Goal: Transaction & Acquisition: Purchase product/service

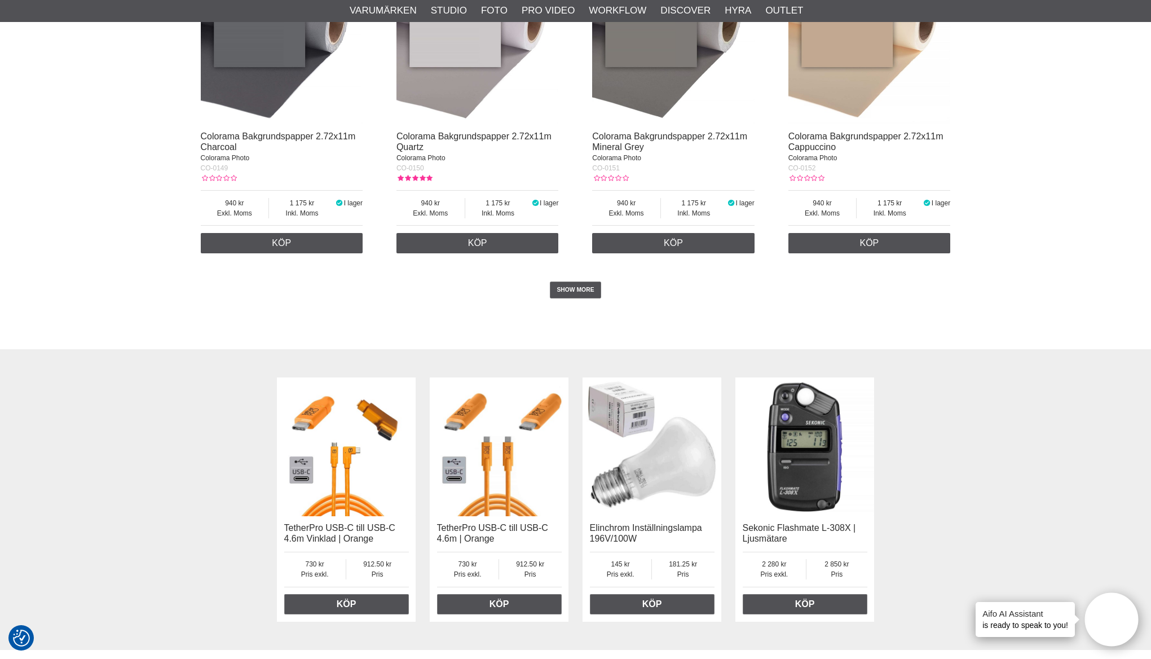
scroll to position [2347, 0]
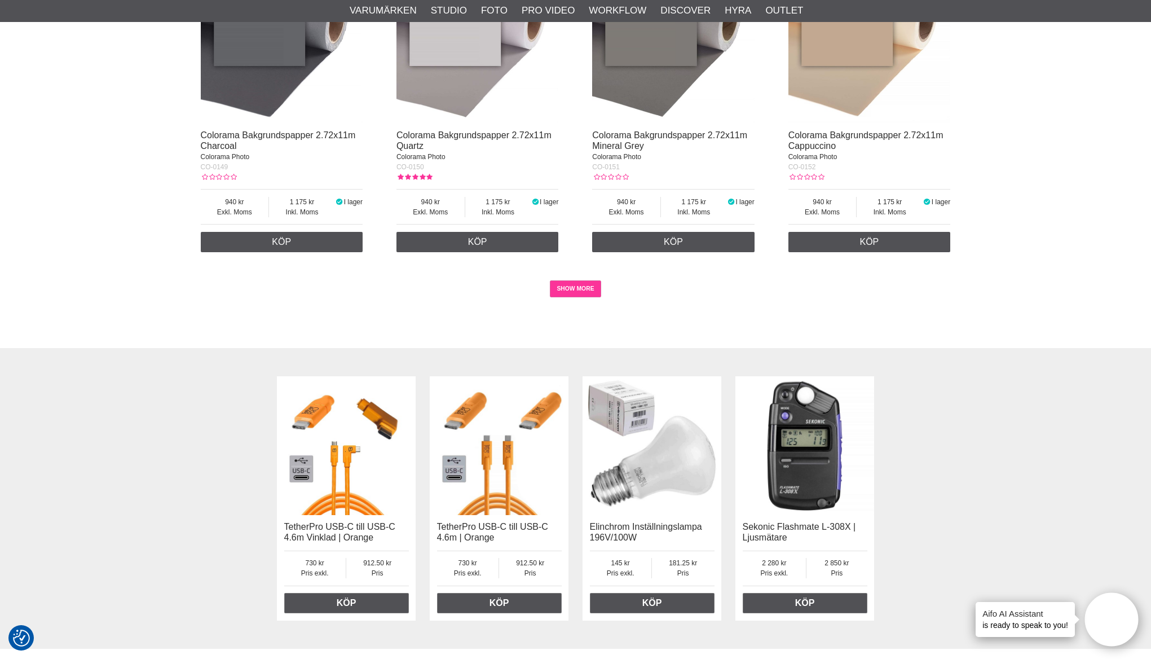
click at [573, 297] on link "SHOW MORE" at bounding box center [575, 288] width 51 height 17
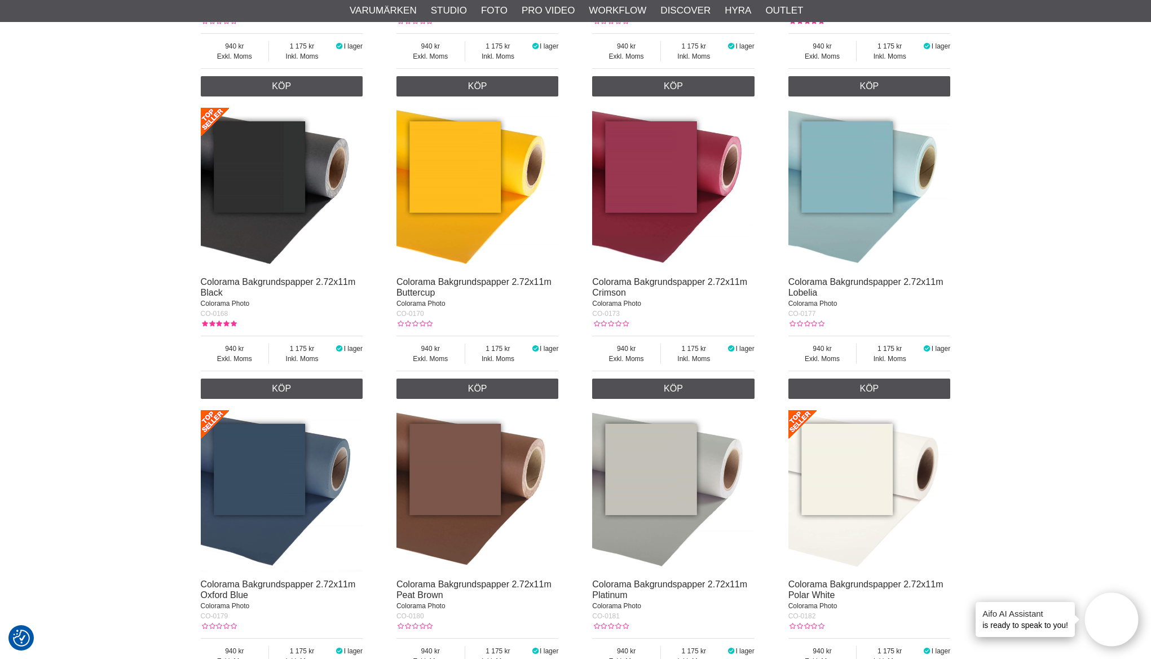
scroll to position [2797, 0]
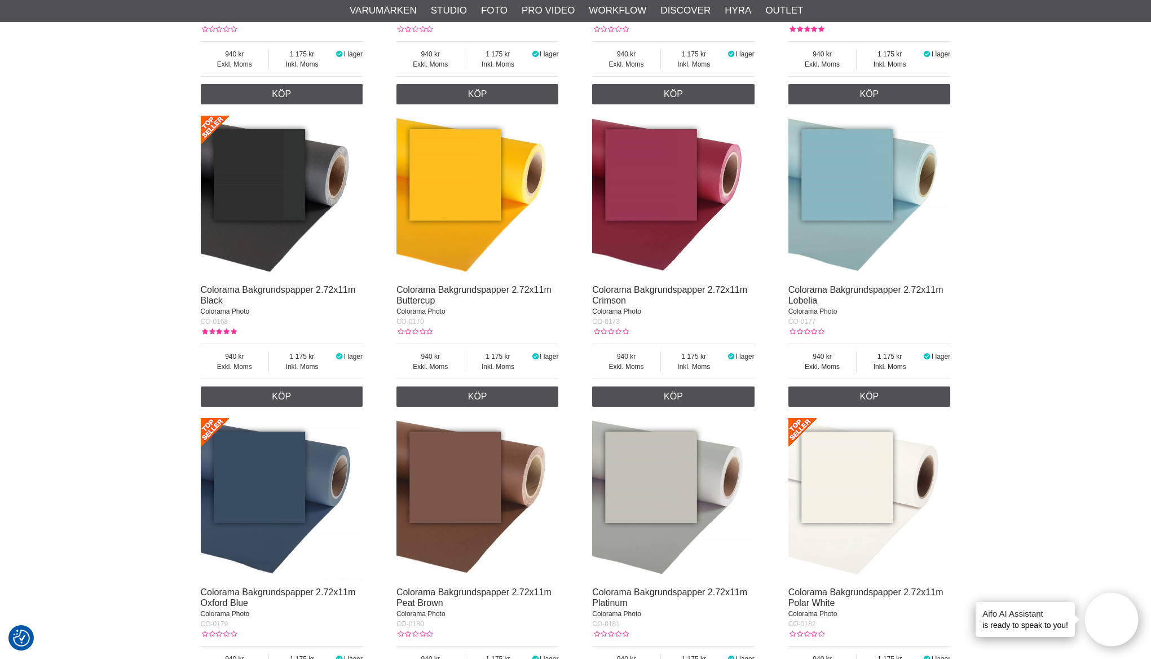
click at [286, 244] on img at bounding box center [282, 197] width 162 height 162
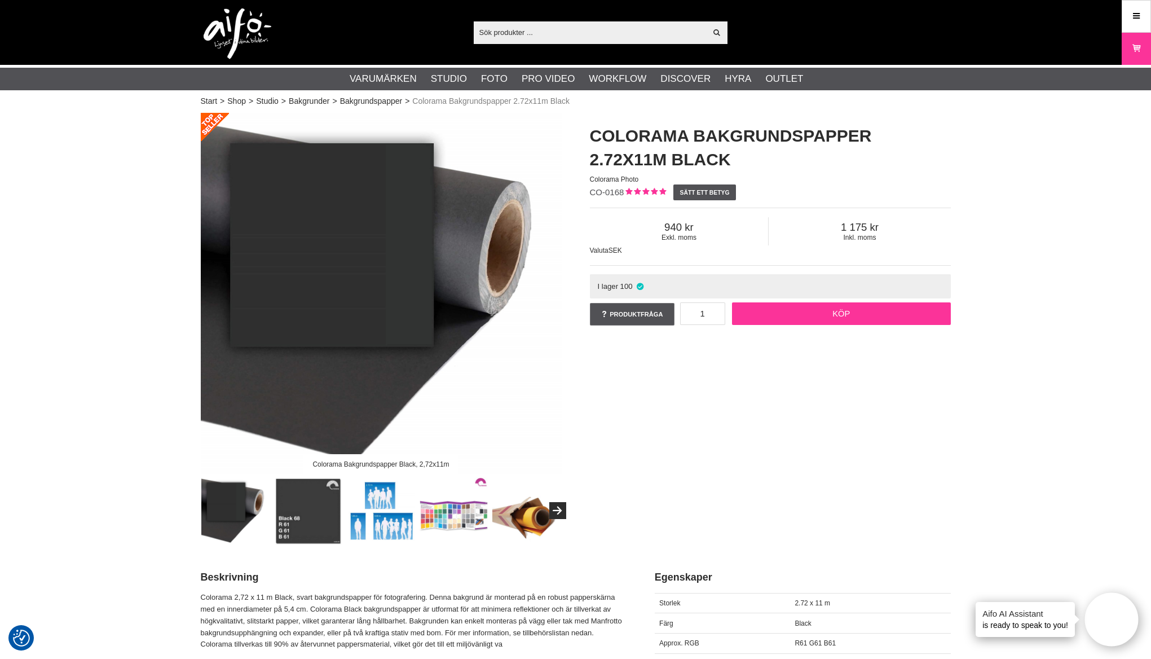
click at [769, 314] on link "Köp" at bounding box center [841, 313] width 219 height 23
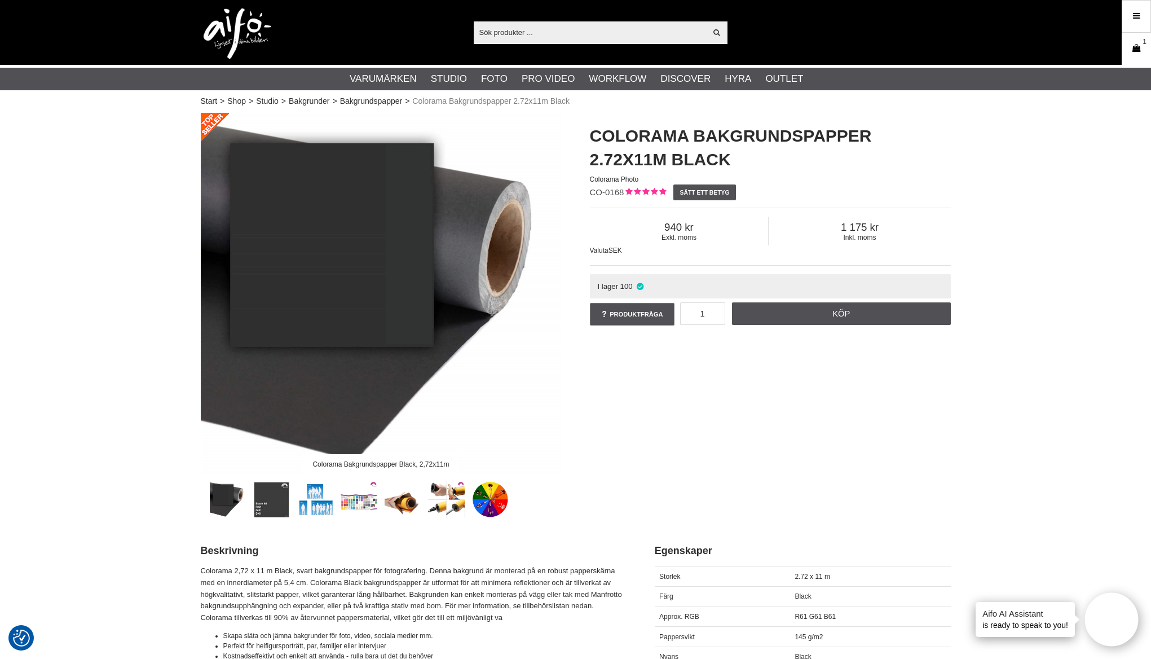
click at [1135, 55] on link "Varukorg 1" at bounding box center [1136, 49] width 28 height 27
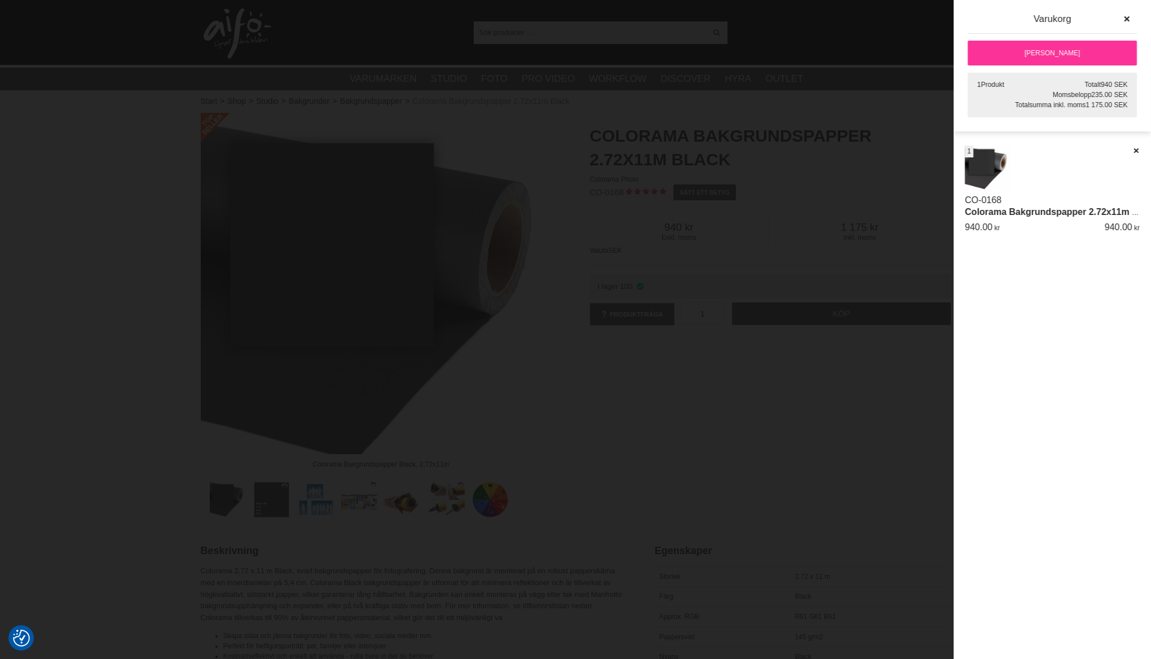
click at [1062, 45] on link "[PERSON_NAME]" at bounding box center [1052, 53] width 169 height 25
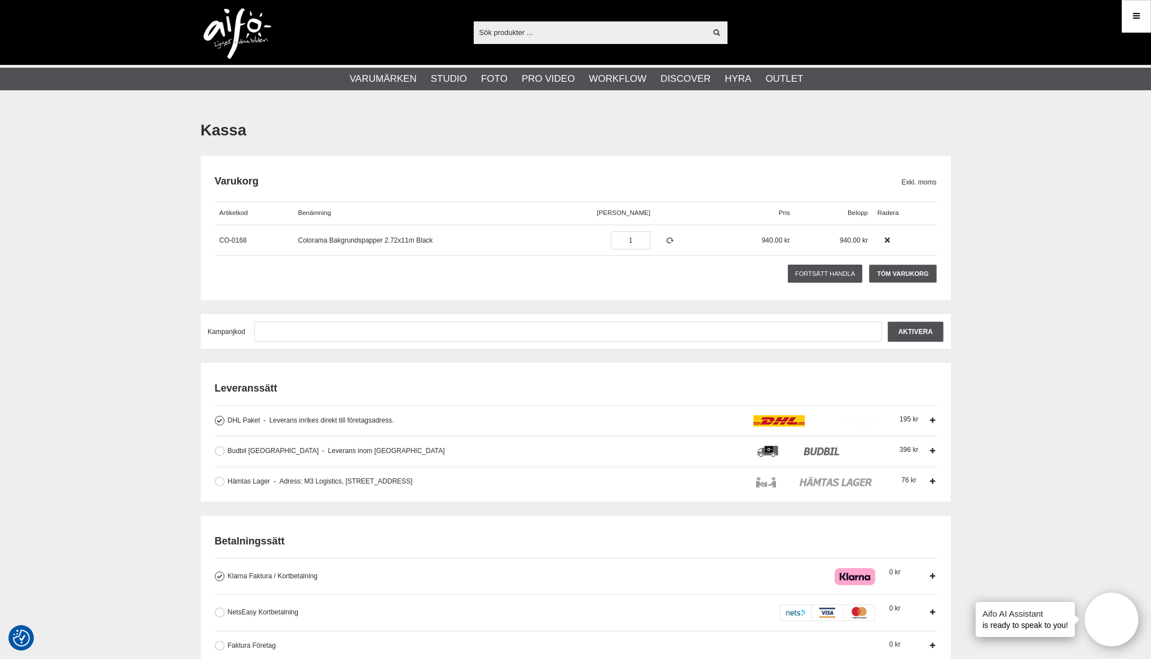
scroll to position [29, 0]
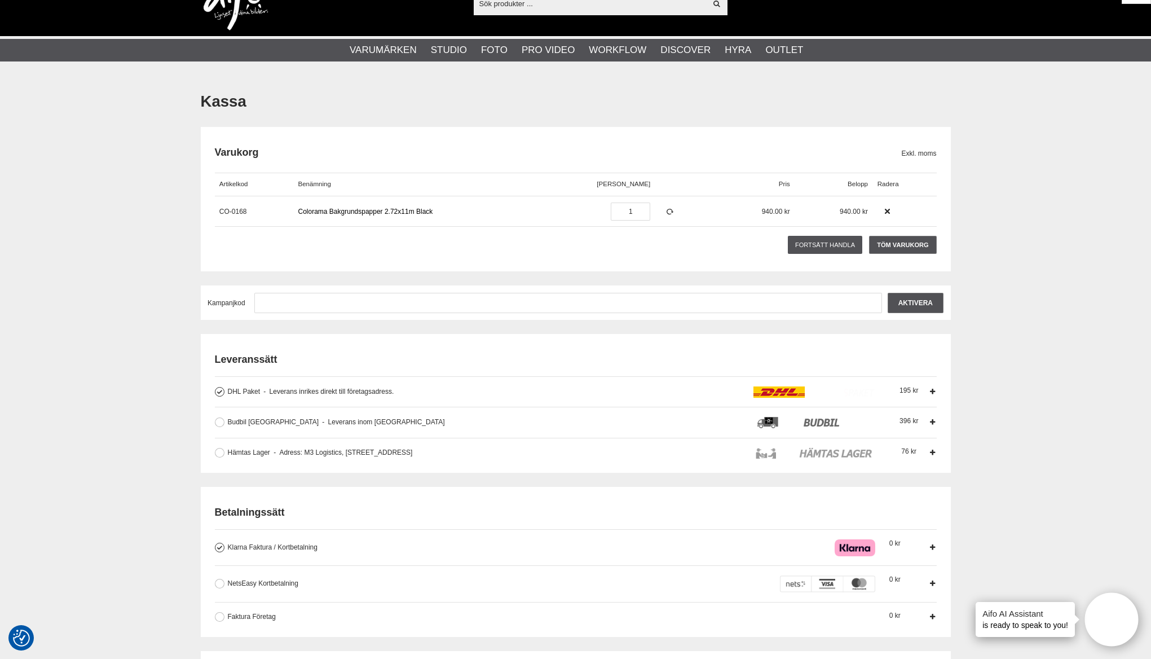
click at [388, 208] on link "Colorama Bakgrundspapper 2.72x11m Black" at bounding box center [365, 212] width 135 height 8
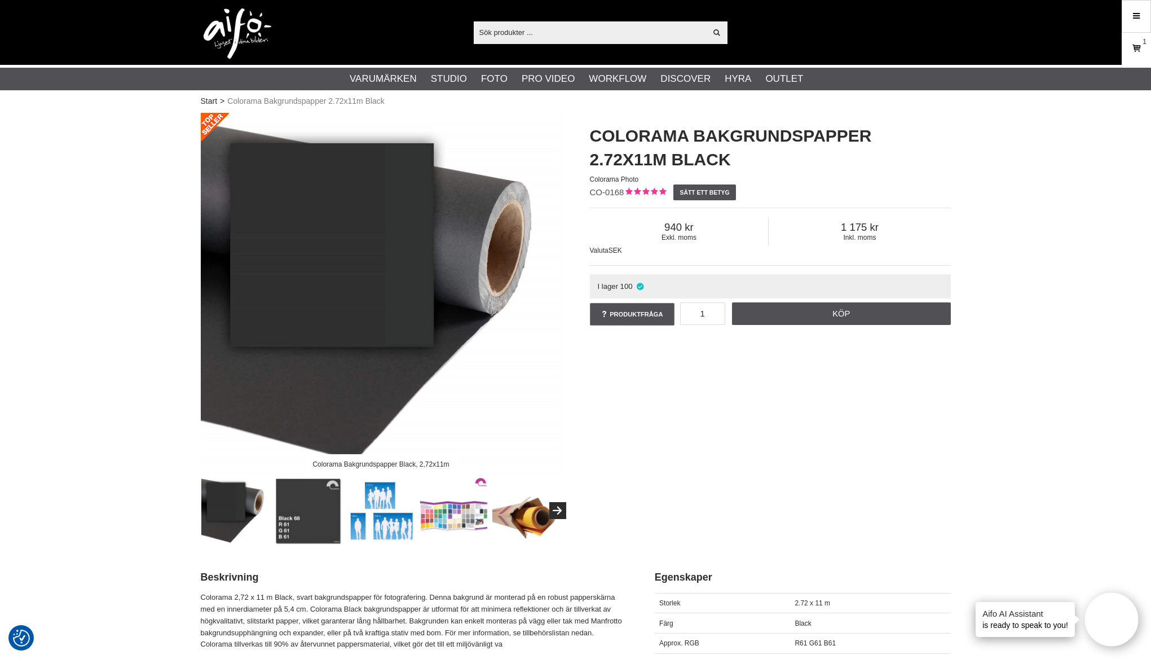
click at [1131, 58] on link "Varukorg 1" at bounding box center [1136, 49] width 28 height 27
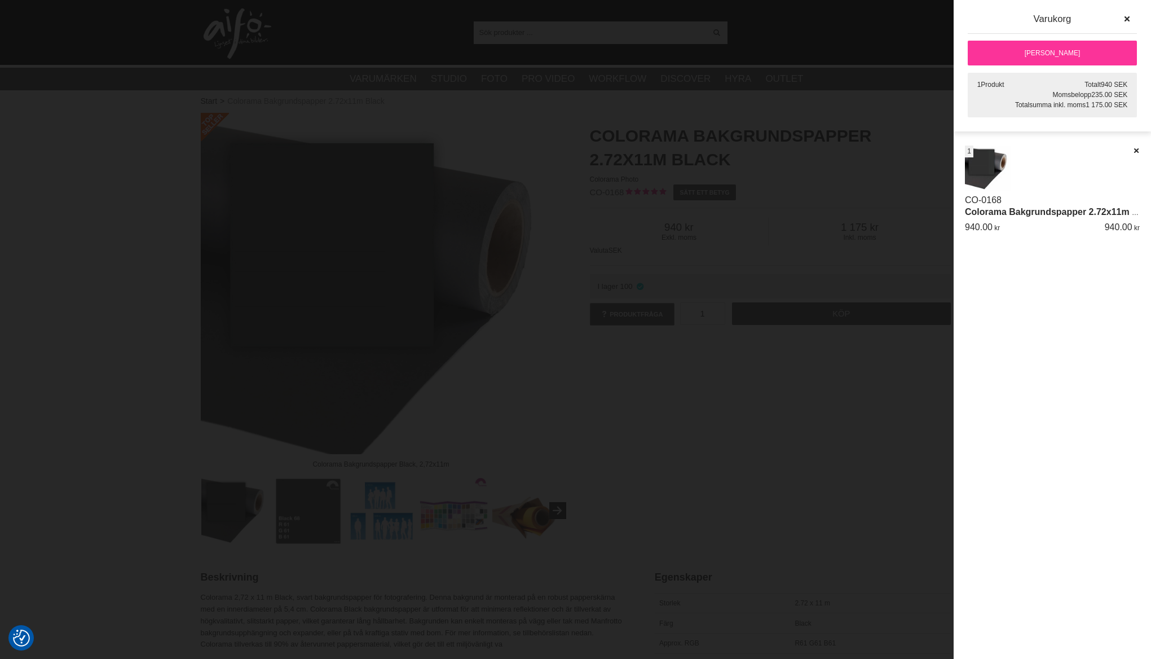
click at [1043, 207] on link "Colorama Bakgrundspapper 2.72x11m Black" at bounding box center [1060, 212] width 191 height 10
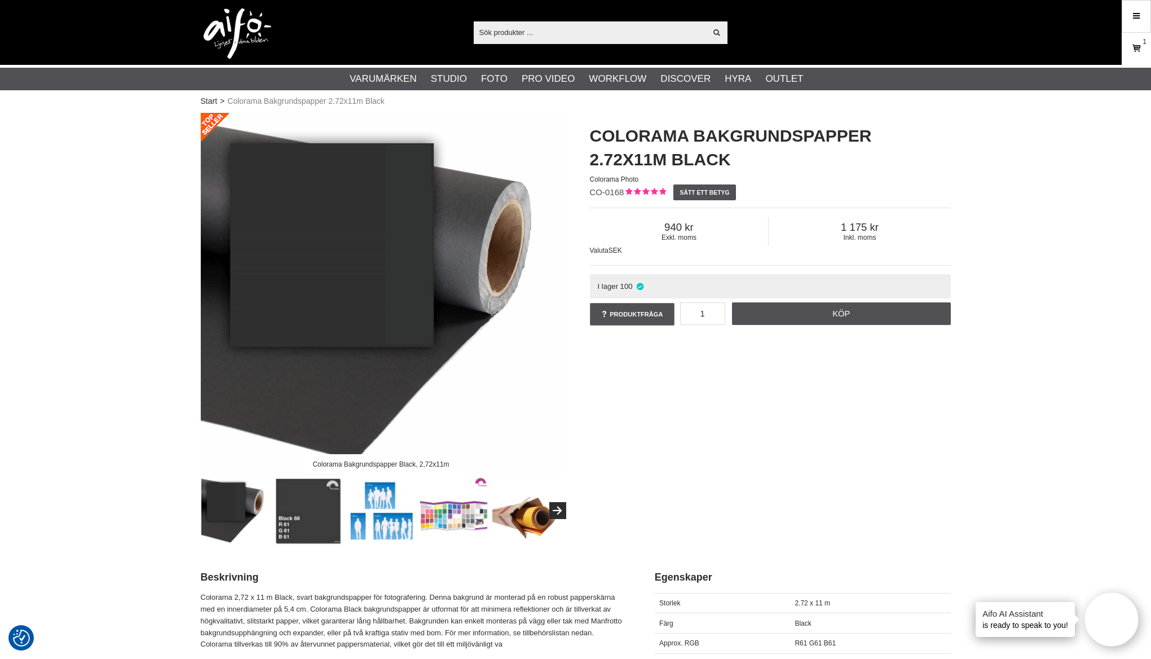
click at [1133, 52] on icon at bounding box center [1136, 48] width 11 height 12
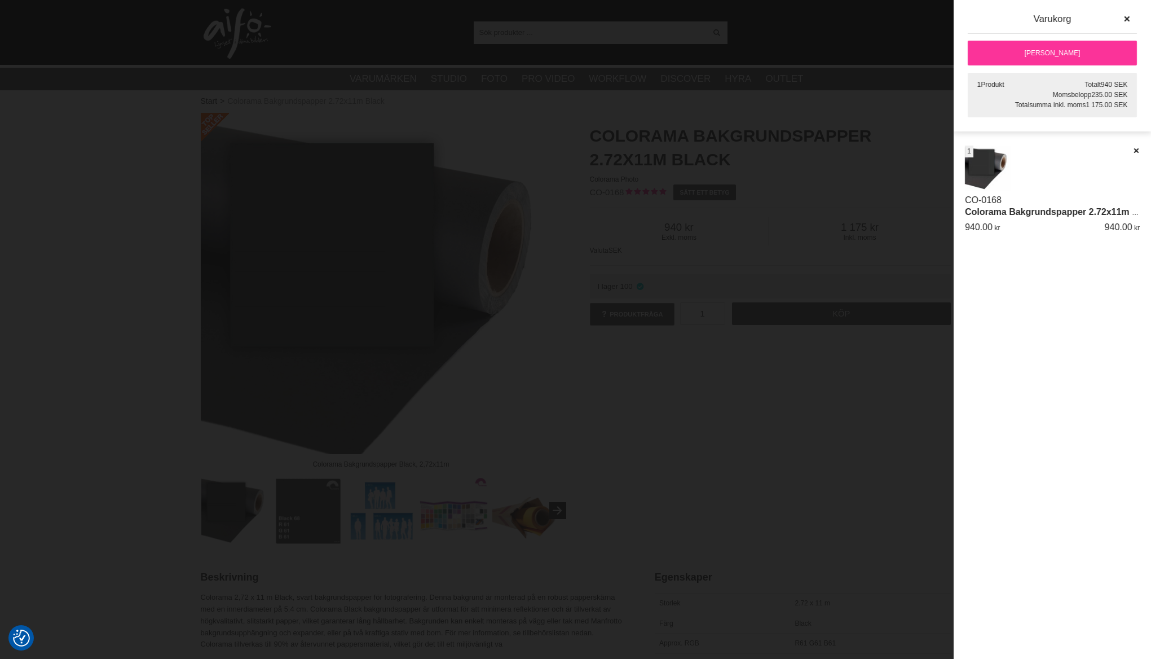
click at [1061, 61] on link "[PERSON_NAME]" at bounding box center [1052, 53] width 169 height 25
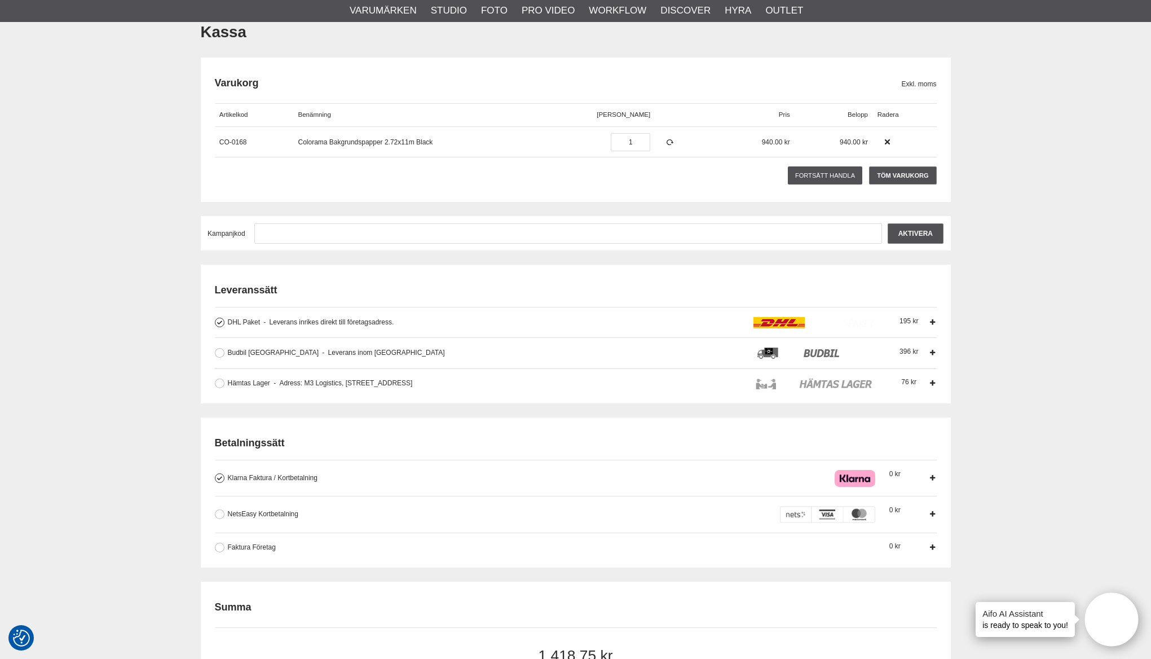
scroll to position [113, 0]
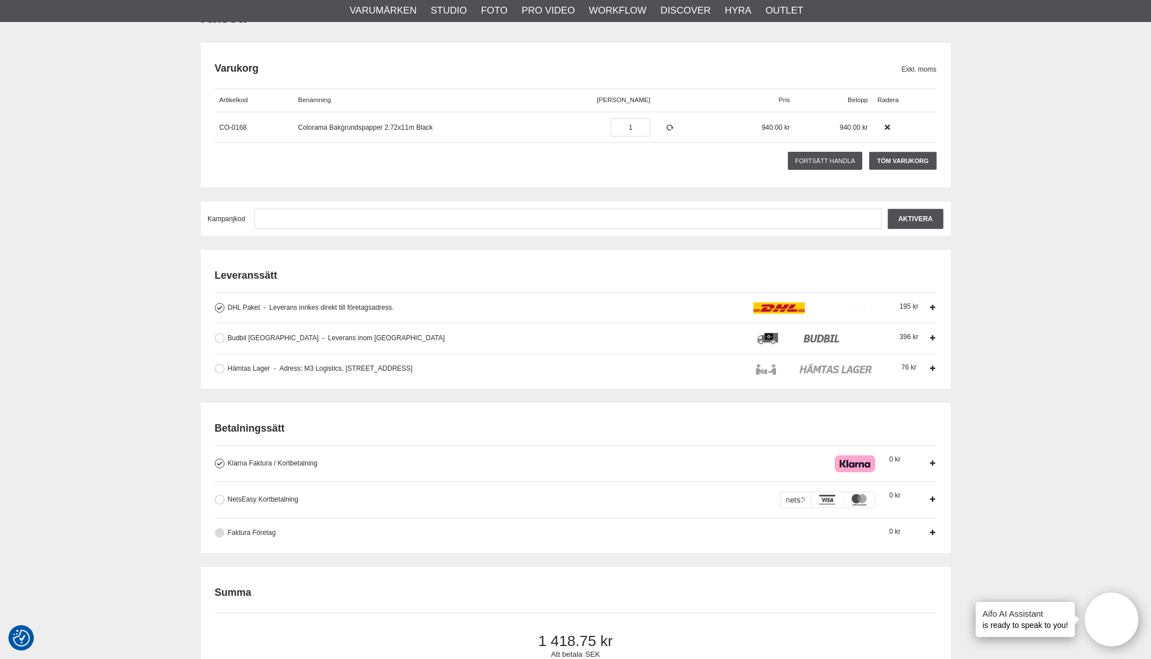
click at [223, 532] on button at bounding box center [220, 533] width 10 height 10
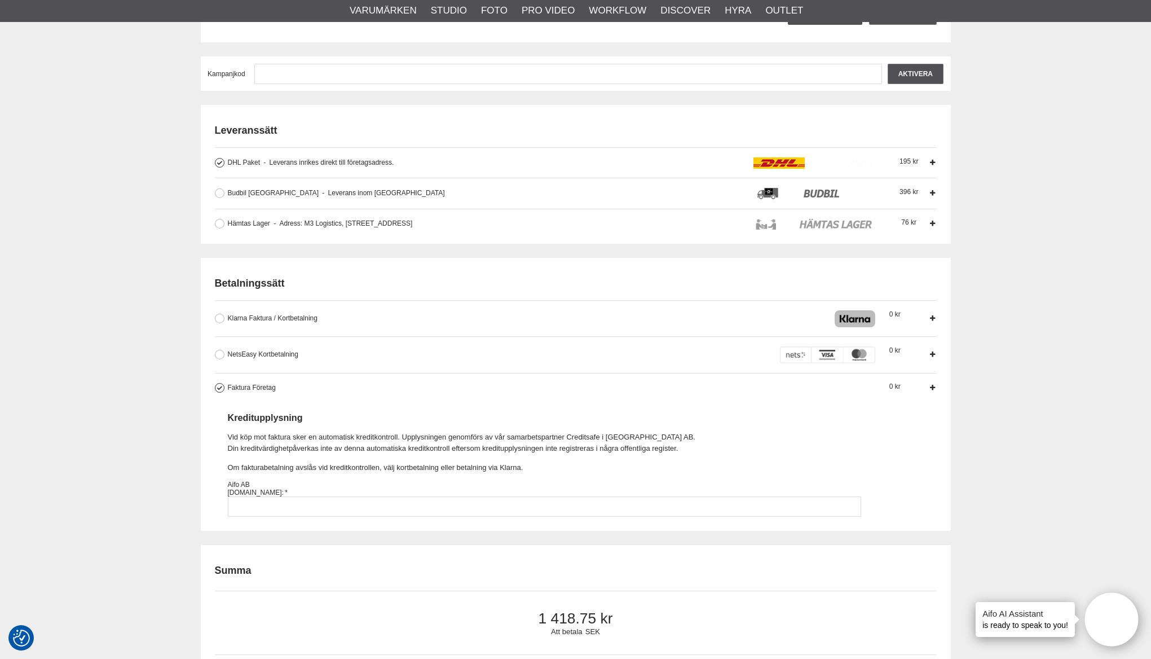
scroll to position [259, 0]
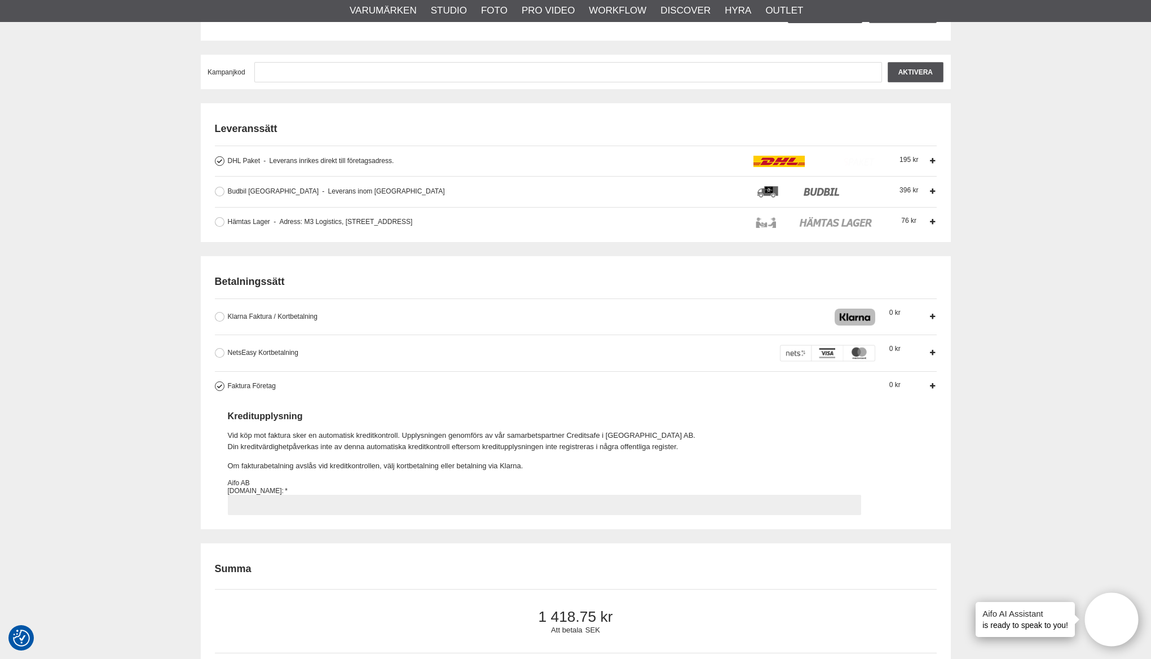
click at [441, 509] on input "Faktura Företag Företag har möjlighet att använda sig av fakturabetalning. Sedv…" at bounding box center [544, 505] width 633 height 20
click at [334, 506] on input "Faktura Företag Företag har möjlighet att använda sig av fakturabetalning. Sedv…" at bounding box center [544, 505] width 633 height 20
paste input "5569593469"
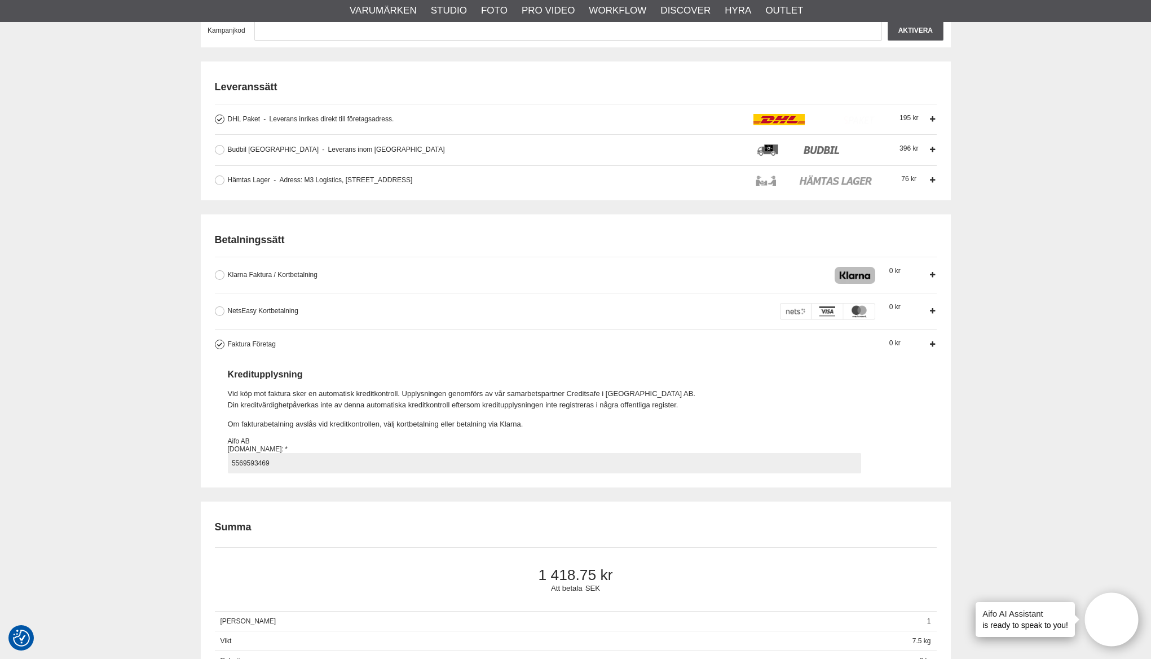
scroll to position [305, 0]
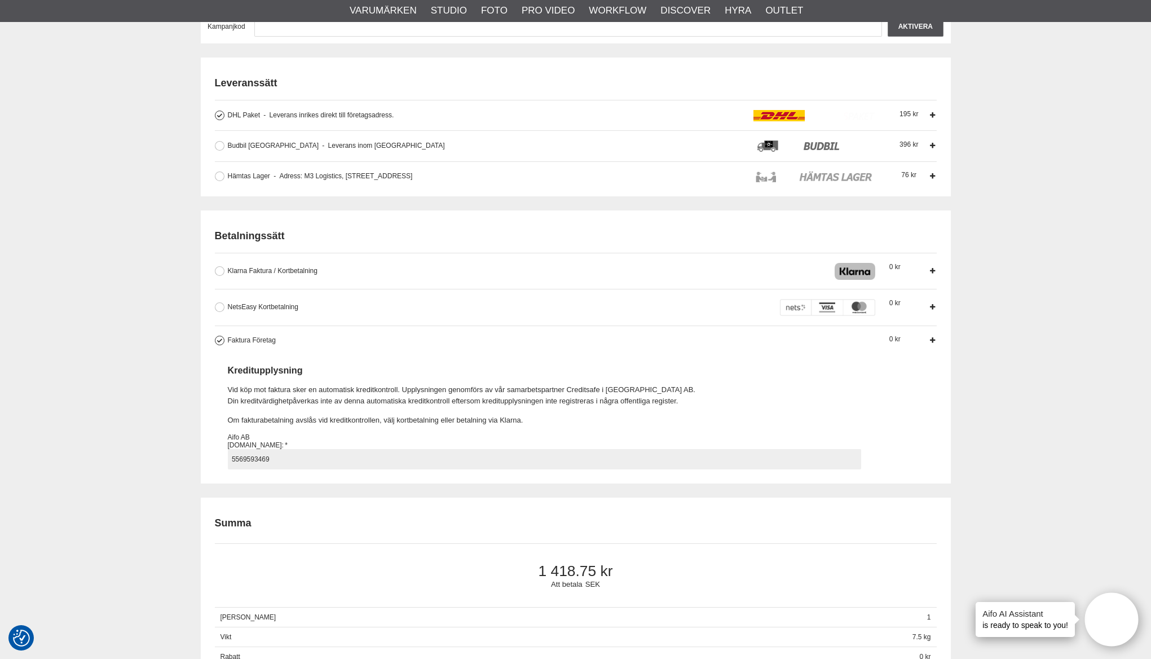
type input "5569593469"
click at [911, 464] on div "Faktura Företag Företag har möjlighet att använda sig av fakturabetalning. Sedv…" at bounding box center [578, 402] width 701 height 134
click at [0, 0] on input "Faktura Företag Företag har möjlighet att använda sig av fakturabetalning. Sedv…" at bounding box center [0, 0] width 0 height 0
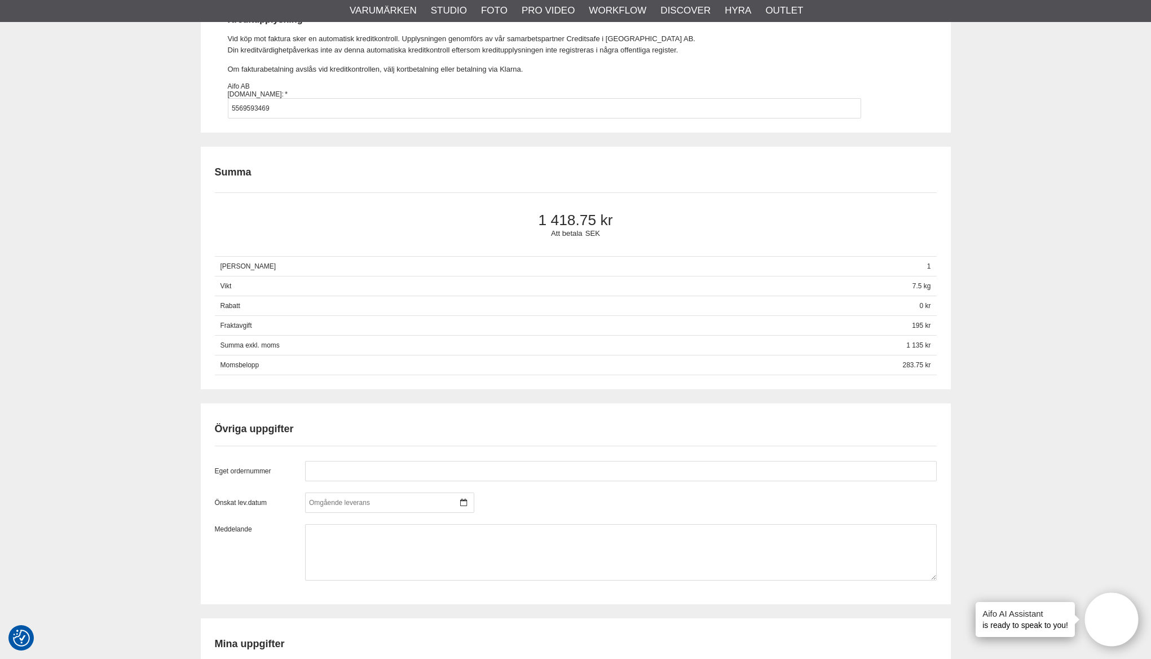
scroll to position [656, 0]
click at [432, 480] on input "text" at bounding box center [621, 470] width 632 height 20
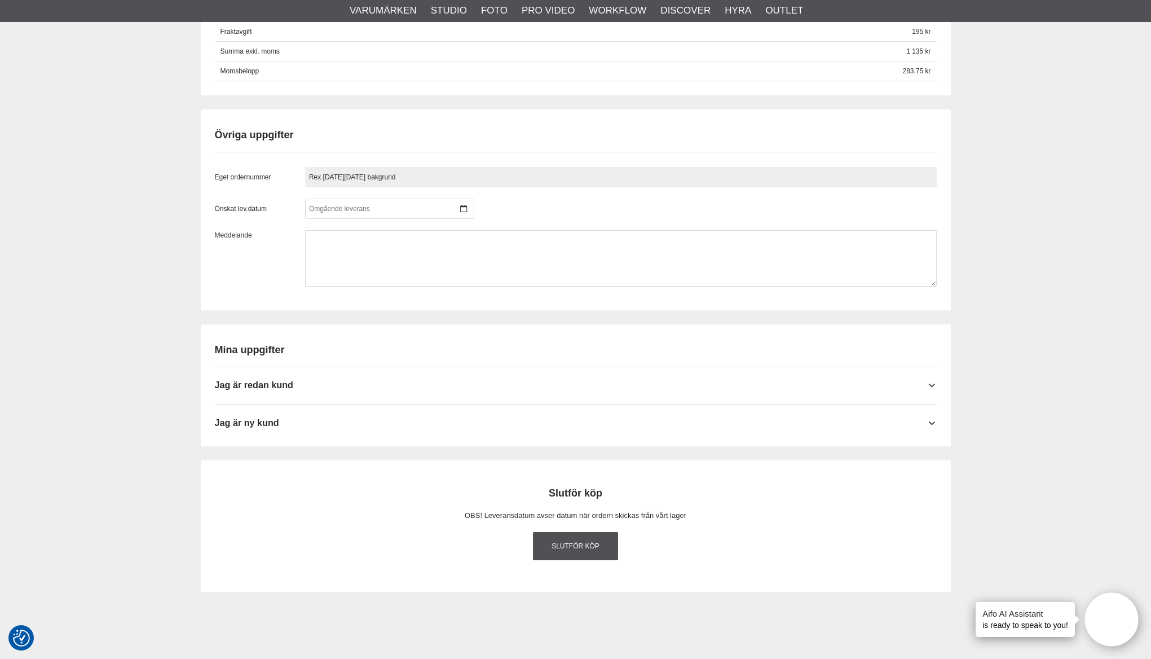
scroll to position [976, 0]
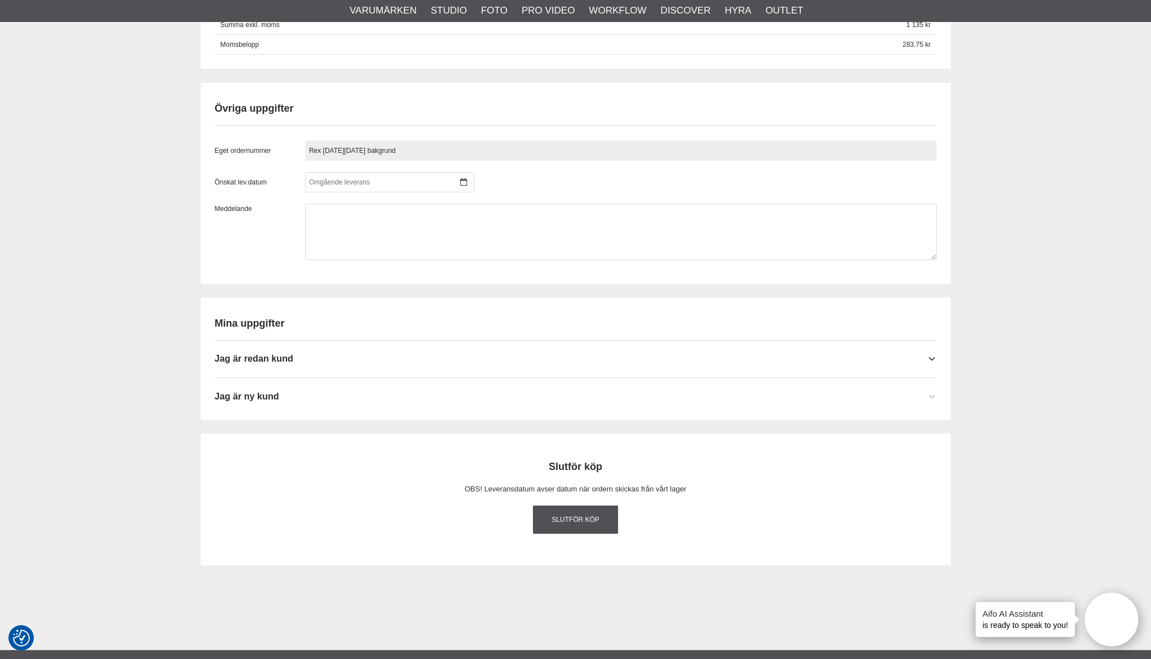
type input "Rex Black friday bakgrund"
click at [517, 405] on div "Jag är ny kund" at bounding box center [576, 392] width 722 height 28
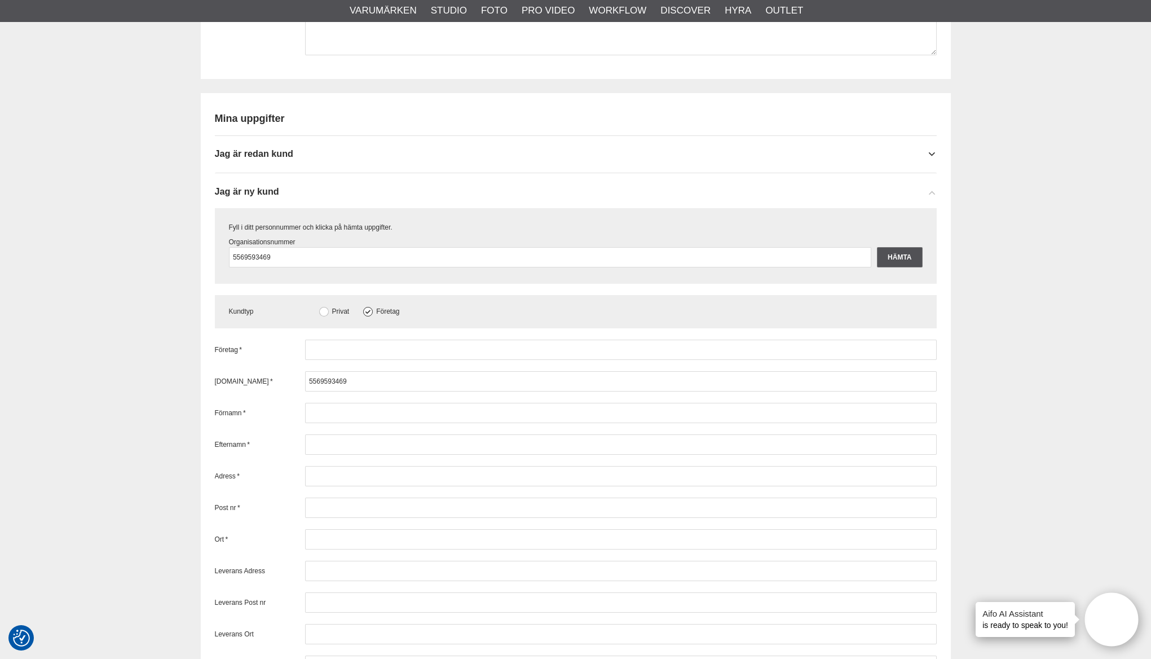
scroll to position [1181, 0]
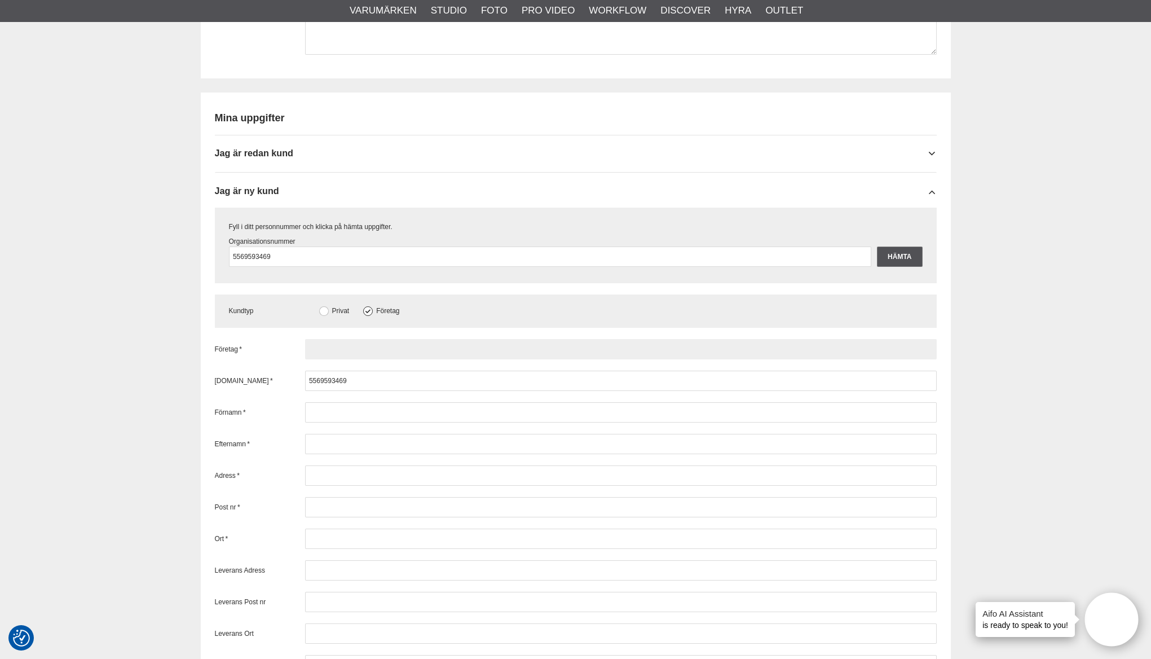
click at [395, 359] on input "text" at bounding box center [621, 349] width 632 height 20
click at [359, 359] on input "text" at bounding box center [621, 349] width 632 height 20
paste input "Twistshake of Sweden AB"
type input "Twistshake of Sweden AB"
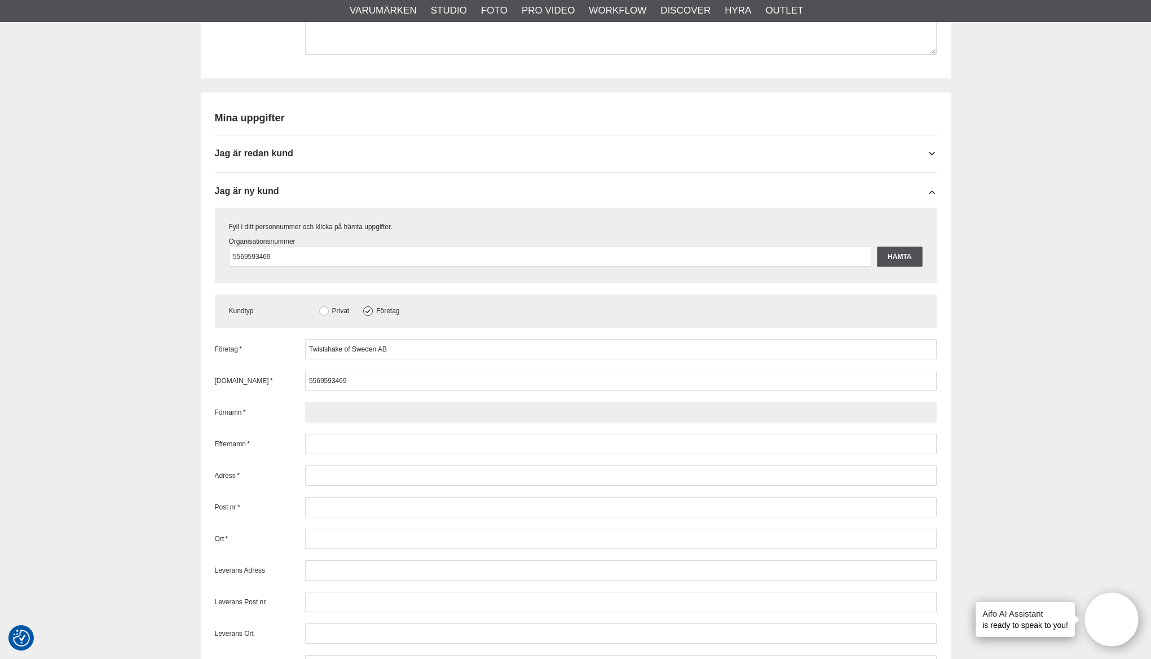
click at [325, 422] on input "text" at bounding box center [621, 412] width 632 height 20
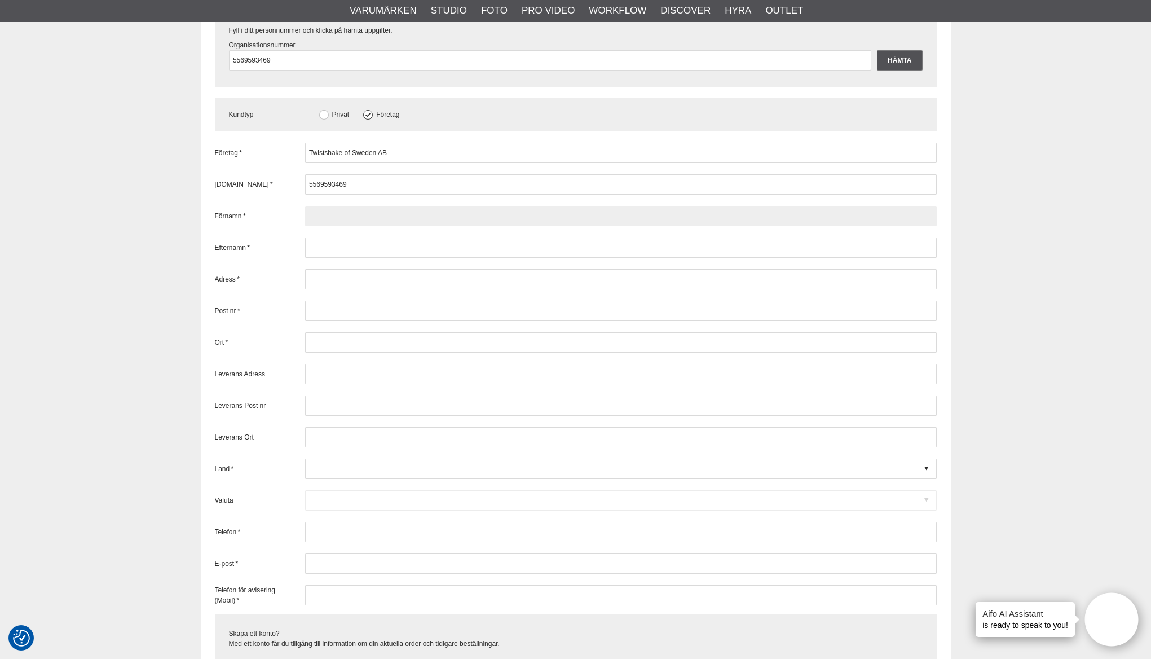
scroll to position [1374, 0]
type input "Rex"
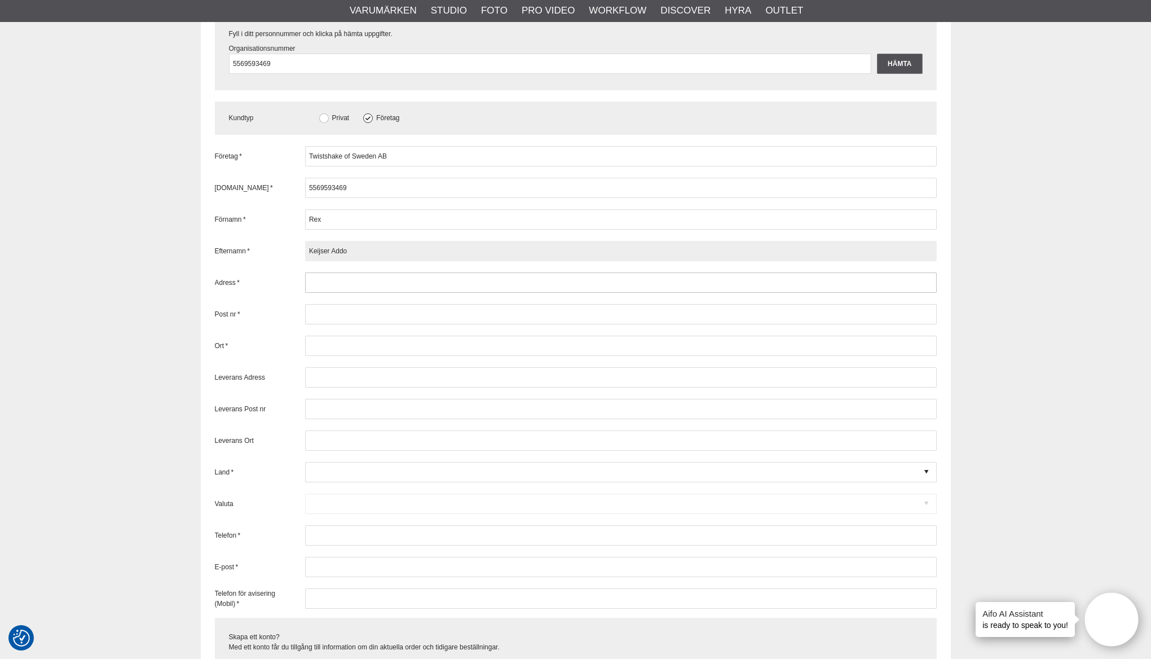
type input "Keijser Addo"
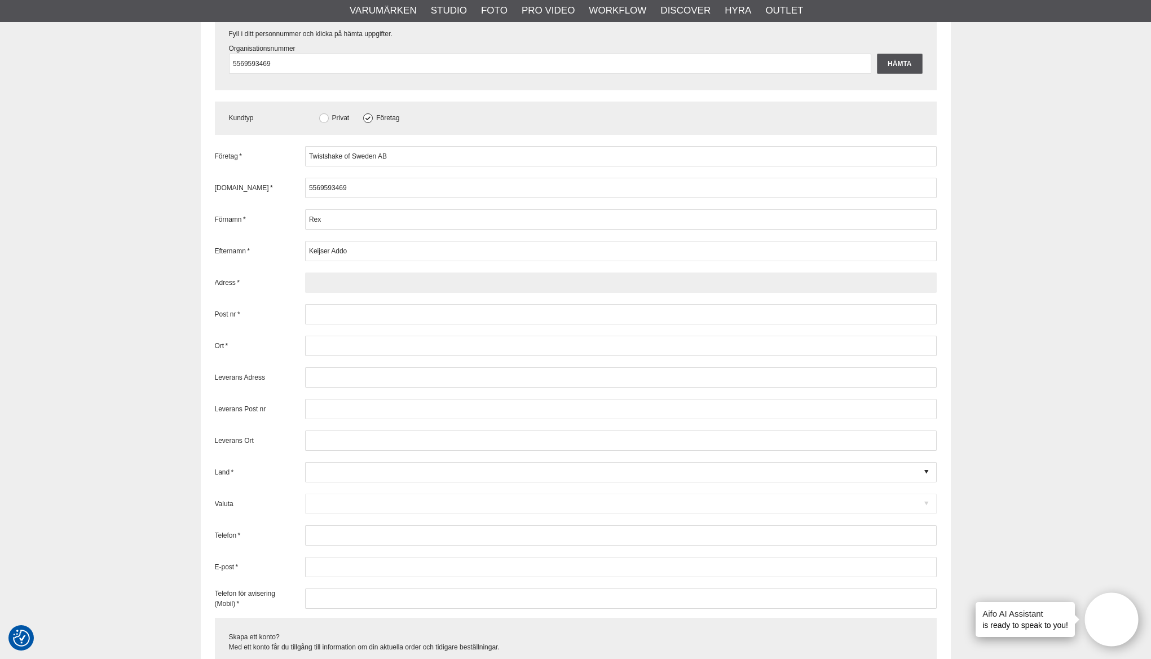
click at [356, 293] on input "text" at bounding box center [621, 282] width 632 height 20
click at [325, 293] on input "text" at bounding box center [621, 282] width 632 height 20
paste input "Slottsgatan 33, 722 11 Västerås"
drag, startPoint x: 358, startPoint y: 299, endPoint x: 378, endPoint y: 298, distance: 19.8
click at [378, 293] on input "Slottsgatan 33, 722 11 Västerås" at bounding box center [621, 282] width 632 height 20
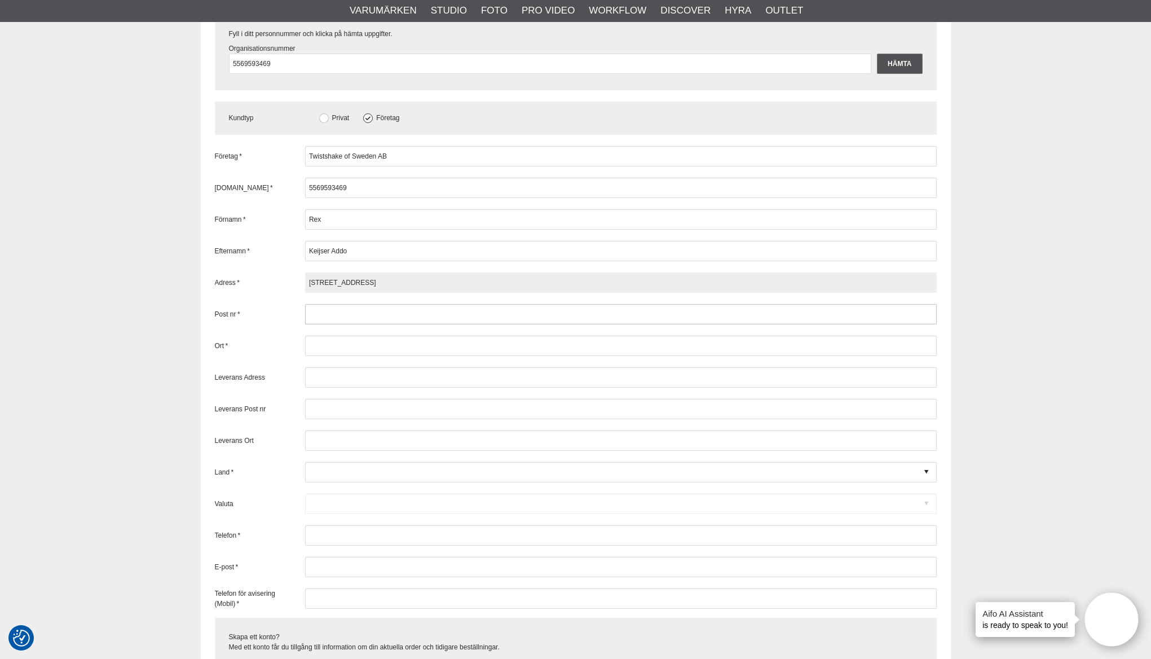
type input "Slottsgatan 33, Västerås"
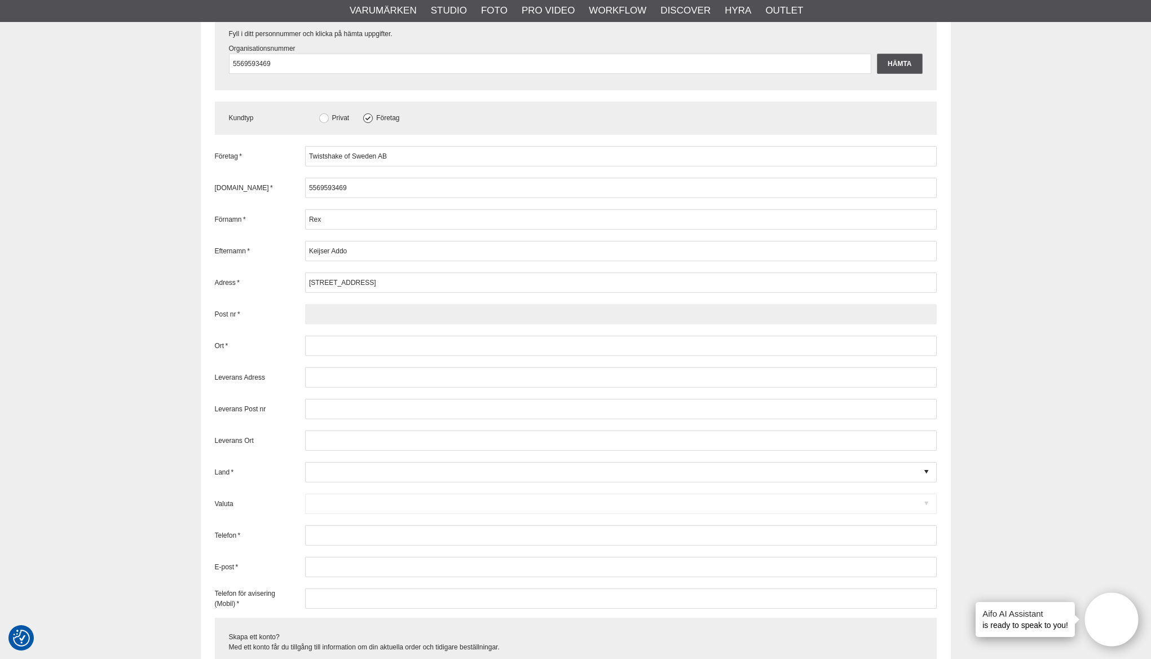
click at [357, 324] on input "text" at bounding box center [621, 314] width 632 height 20
paste input "722 11"
click at [308, 324] on input "722 11" at bounding box center [621, 314] width 632 height 20
type input "722 11"
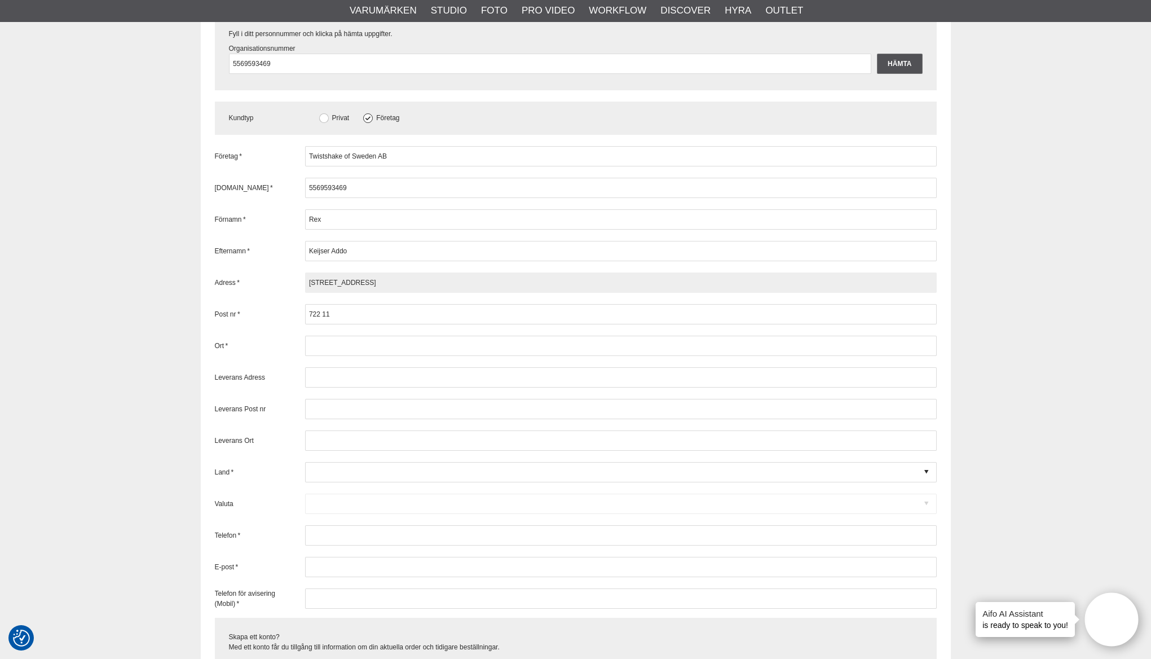
drag, startPoint x: 393, startPoint y: 294, endPoint x: 359, endPoint y: 295, distance: 34.4
click at [359, 293] on input "Slottsgatan 33, Västerås" at bounding box center [621, 282] width 632 height 20
type input "Slottsgatan 33,"
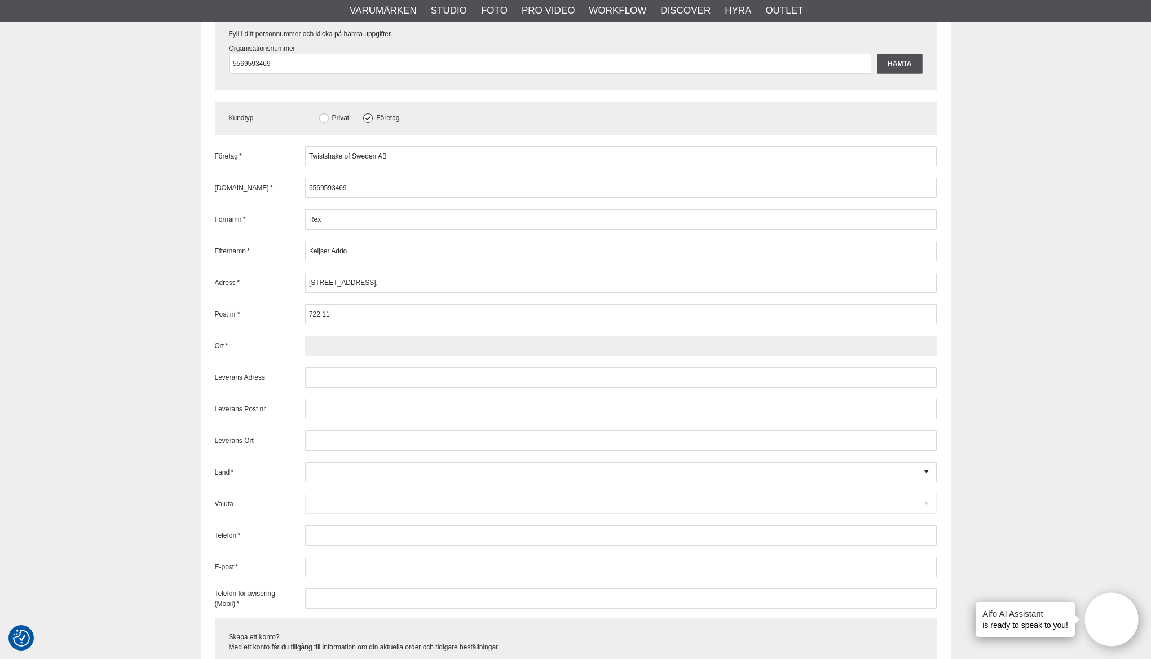
click at [321, 356] on input "text" at bounding box center [621, 346] width 632 height 20
paste input "Västerås"
type input "Västerås"
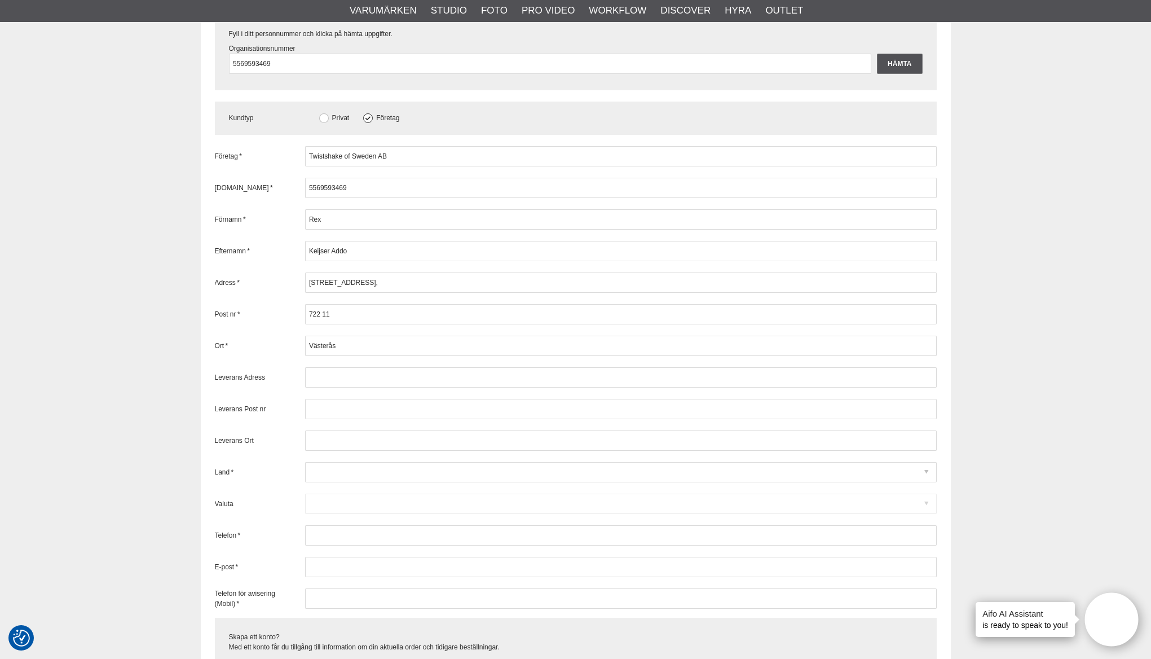
click at [323, 482] on div at bounding box center [621, 472] width 632 height 20
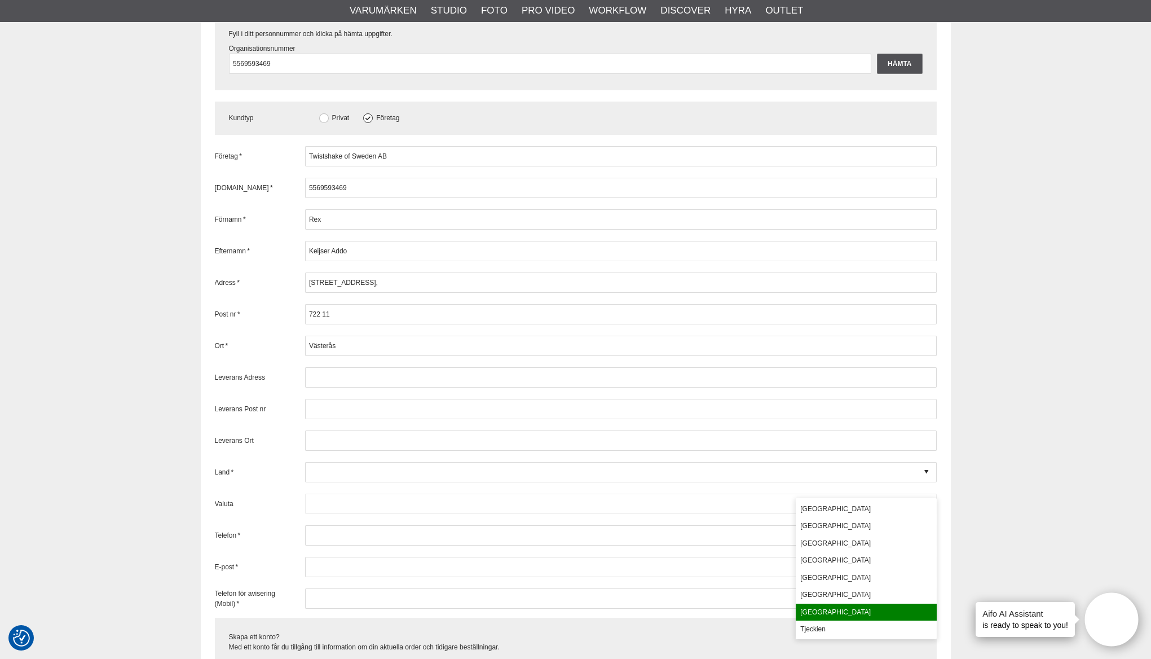
click at [814, 615] on div "[GEOGRAPHIC_DATA]" at bounding box center [866, 611] width 141 height 17
type input "[GEOGRAPHIC_DATA]"
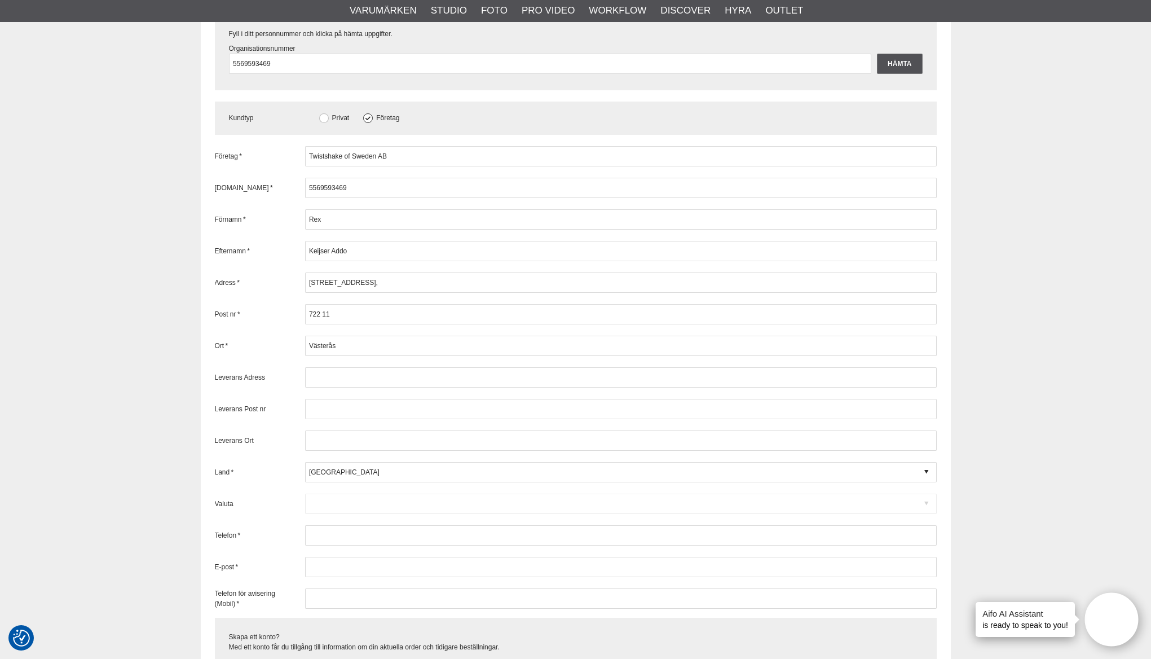
click at [333, 514] on div "Valuta Code D DKK Danska kronor USD Amerikanska dollar $ NOK NOK SEK Svenska Kr…" at bounding box center [576, 503] width 722 height 20
click at [328, 514] on div "Valuta Code D DKK Danska kronor USD Amerikanska dollar $ NOK NOK SEK Svenska Kr…" at bounding box center [576, 503] width 722 height 20
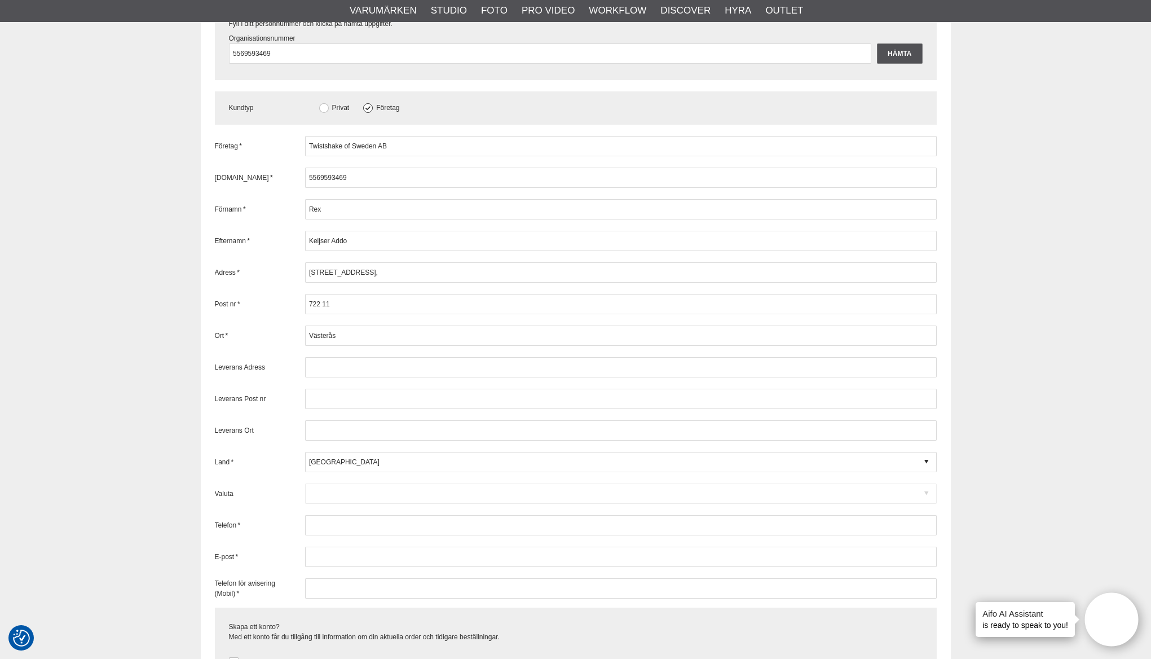
scroll to position [1389, 0]
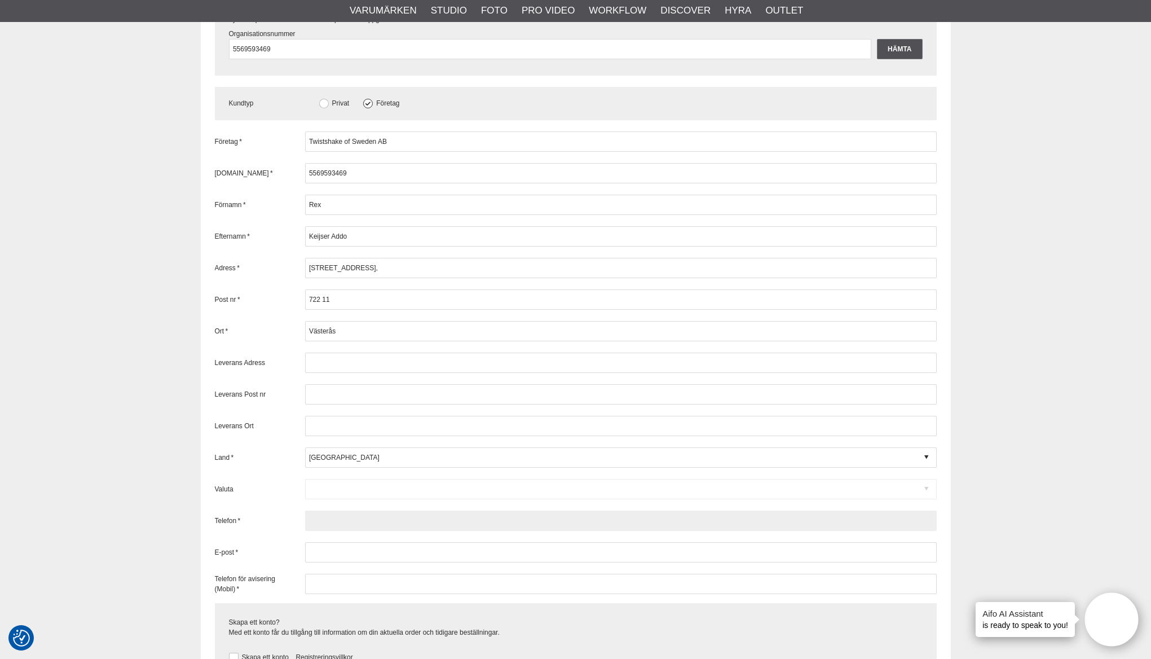
click at [328, 531] on input "text" at bounding box center [621, 520] width 632 height 20
type input "0"
type input "0705514206"
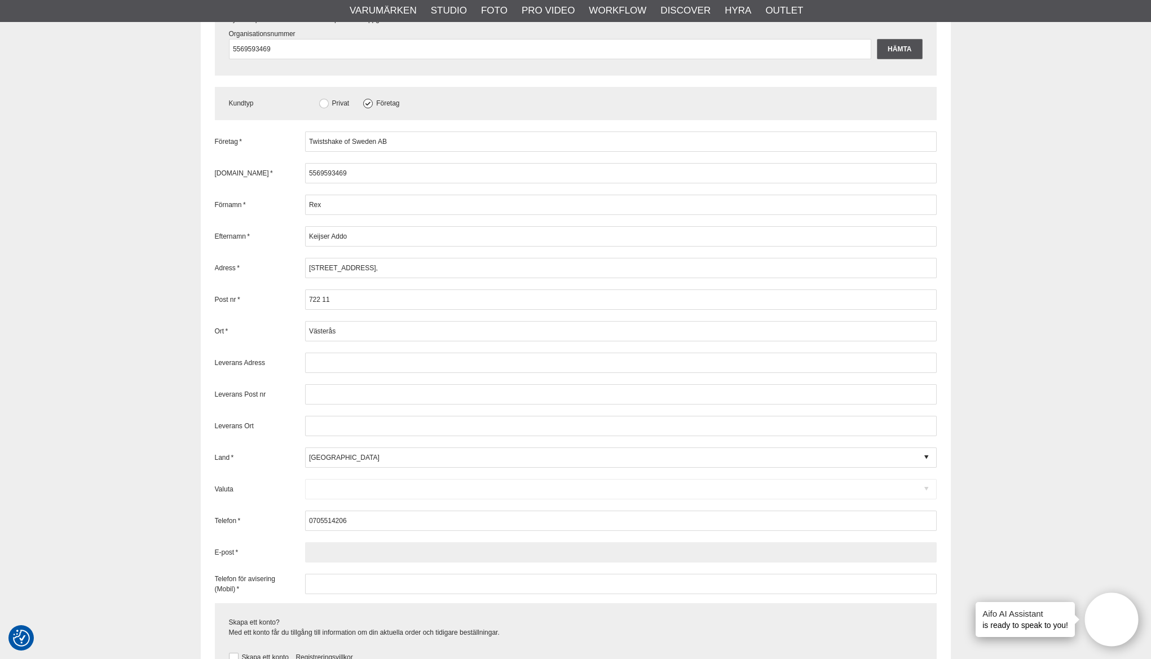
click at [332, 562] on input "text" at bounding box center [621, 552] width 632 height 20
type input "R"
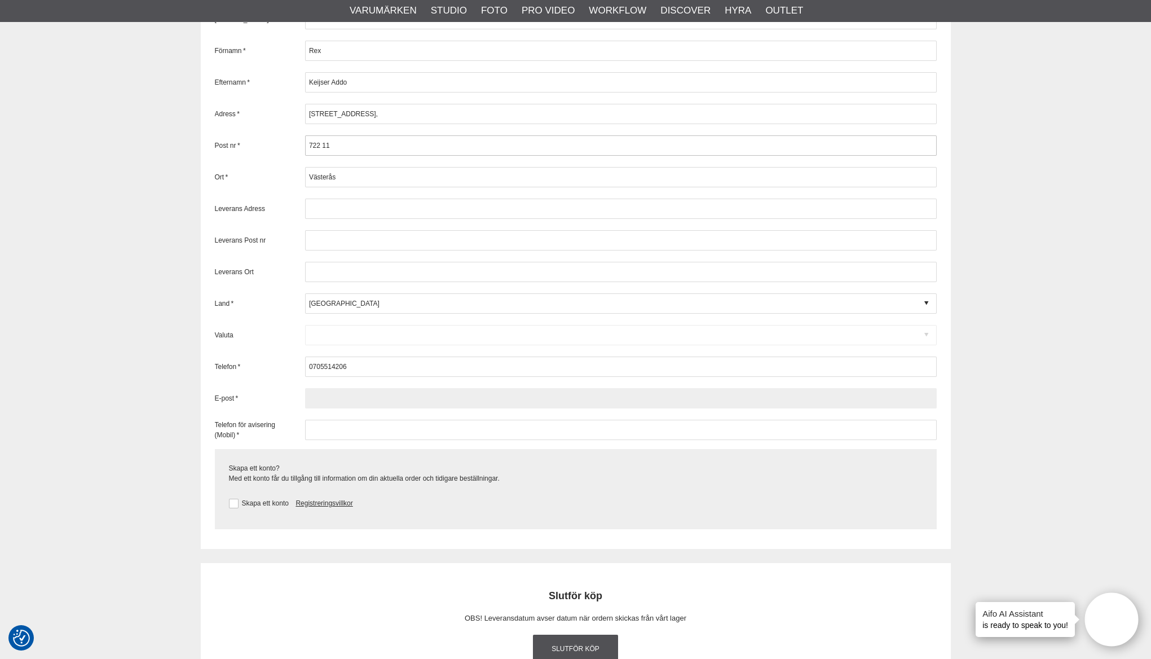
scroll to position [1543, 0]
click at [342, 408] on input "text" at bounding box center [621, 397] width 632 height 20
paste input "rex.keijseraddo@twistshake.com"
type input "rex.keijseraddo@twistshake.com"
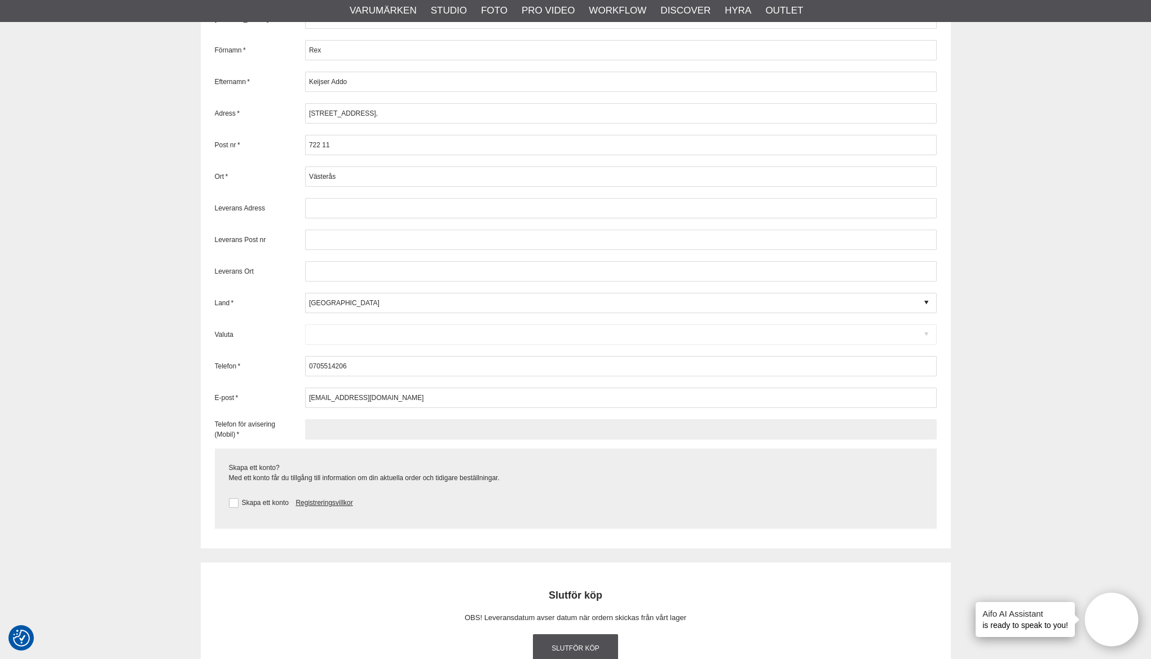
click at [358, 439] on input "text" at bounding box center [621, 429] width 632 height 20
type input "0705514206"
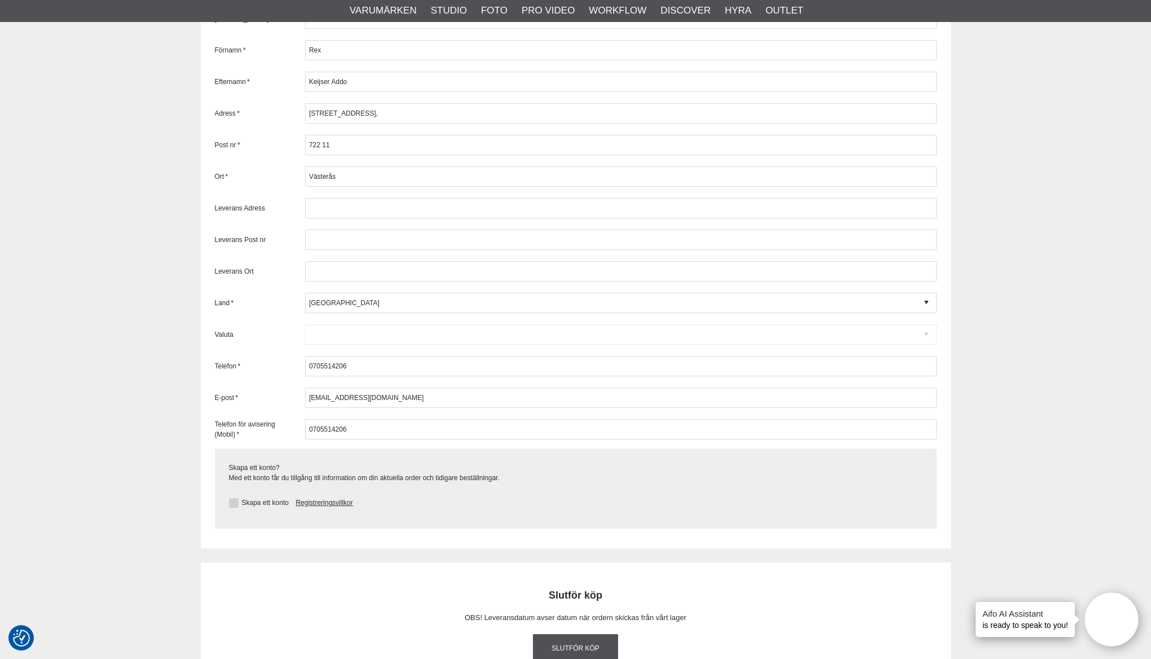
click at [236, 507] on button at bounding box center [234, 503] width 10 height 10
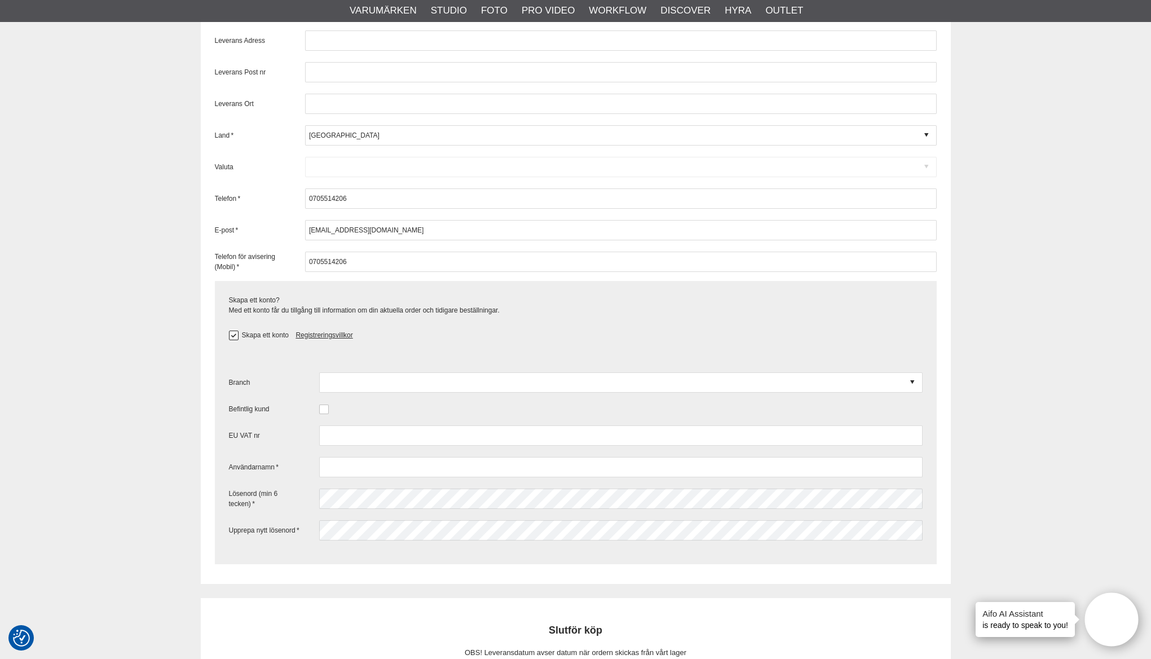
scroll to position [1713, 0]
click at [381, 391] on div at bounding box center [620, 380] width 603 height 20
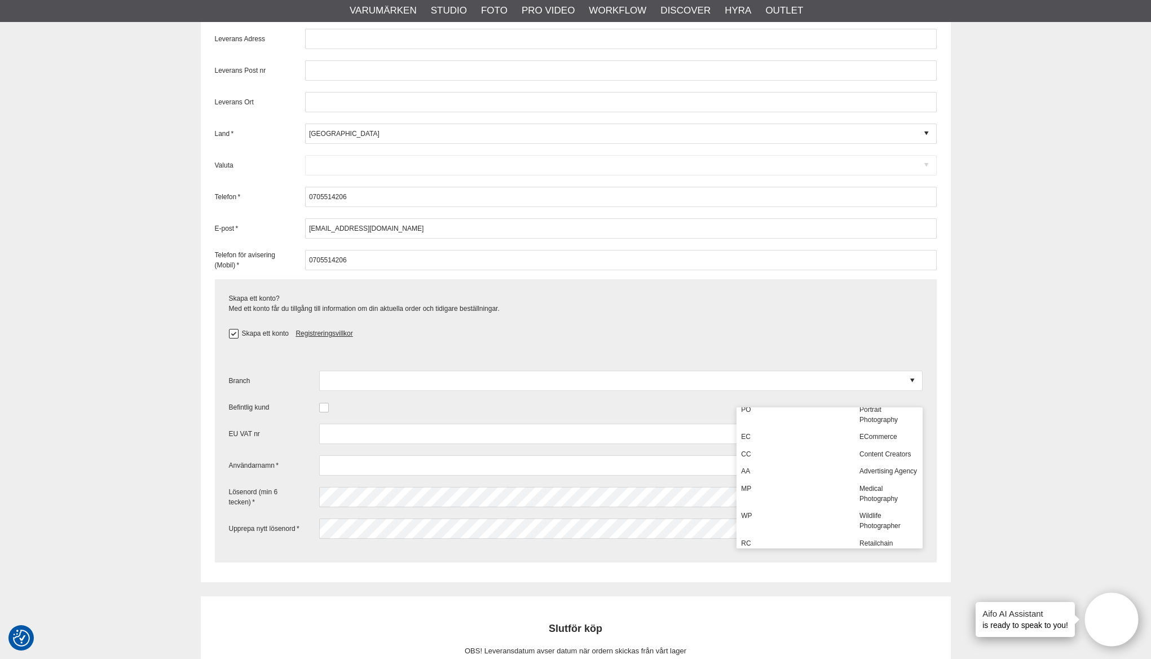
scroll to position [302, 0]
click at [811, 444] on div "EC" at bounding box center [795, 435] width 118 height 17
type input "EC - eCommerce"
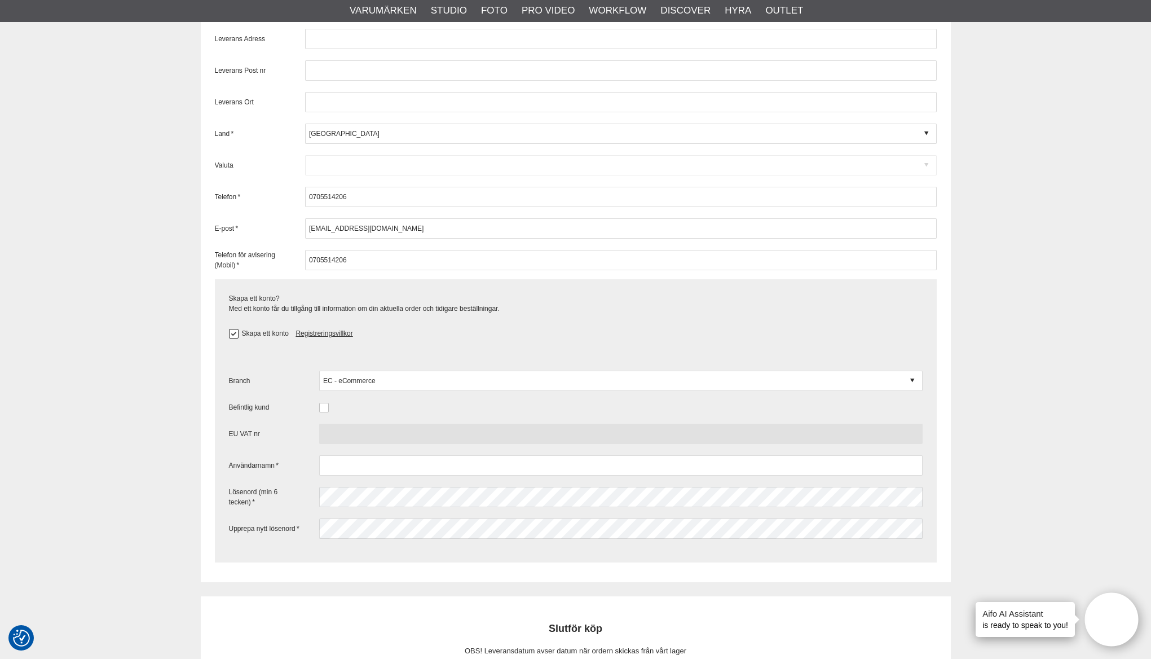
click at [344, 444] on input "text" at bounding box center [620, 433] width 603 height 20
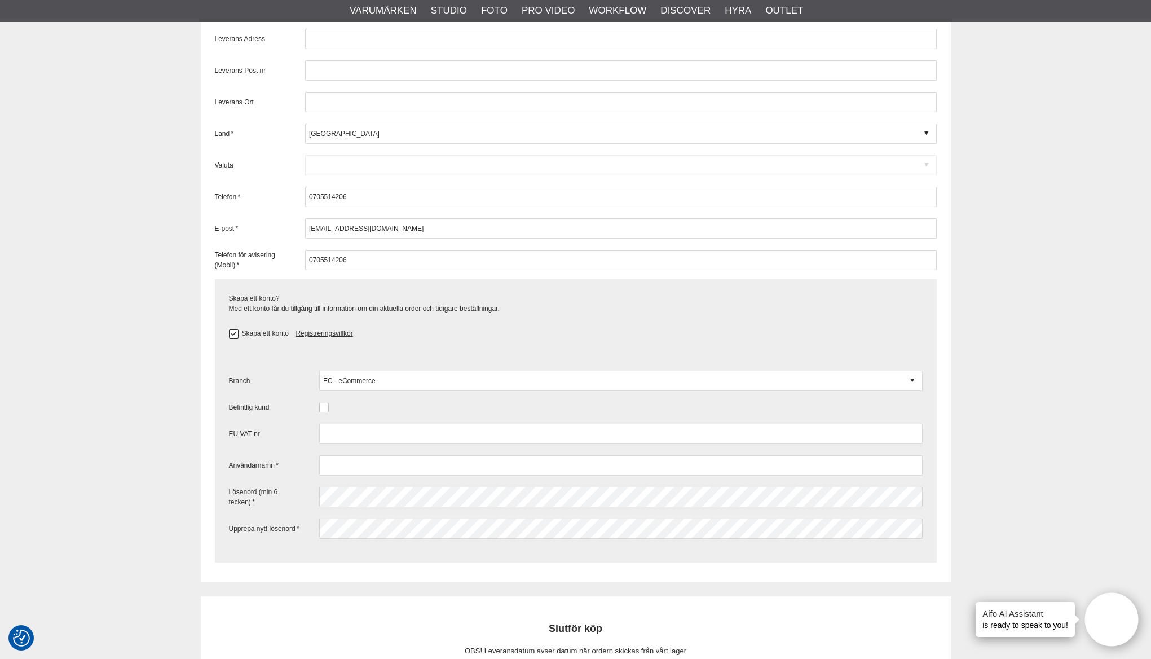
click at [234, 338] on button at bounding box center [234, 334] width 10 height 10
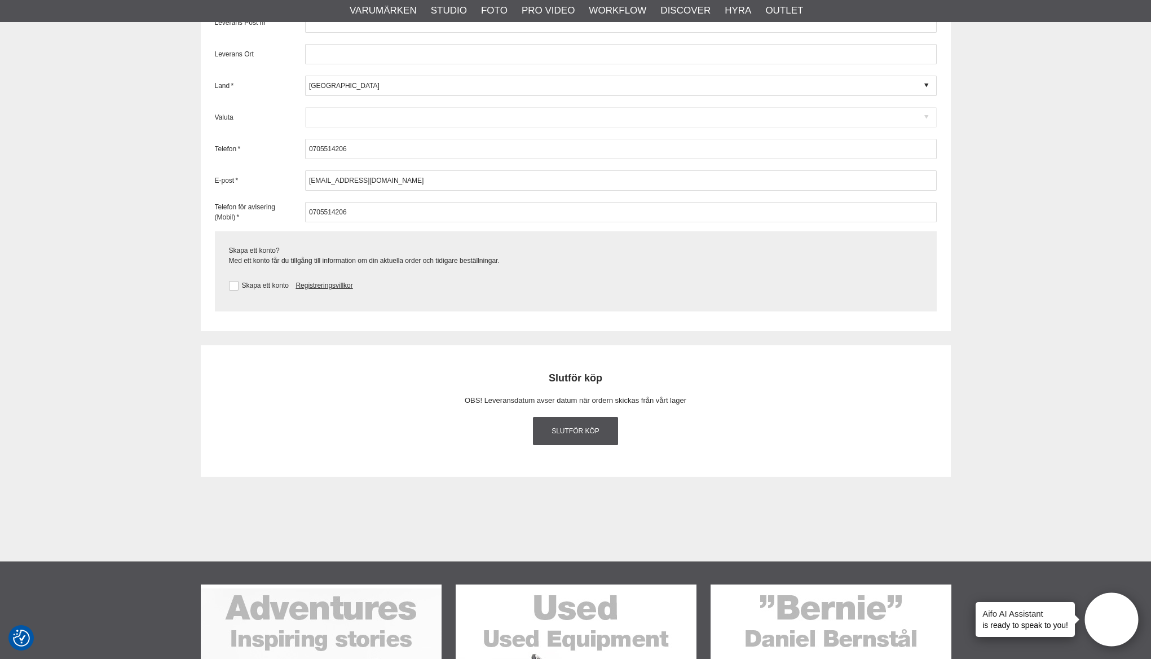
scroll to position [1768, 0]
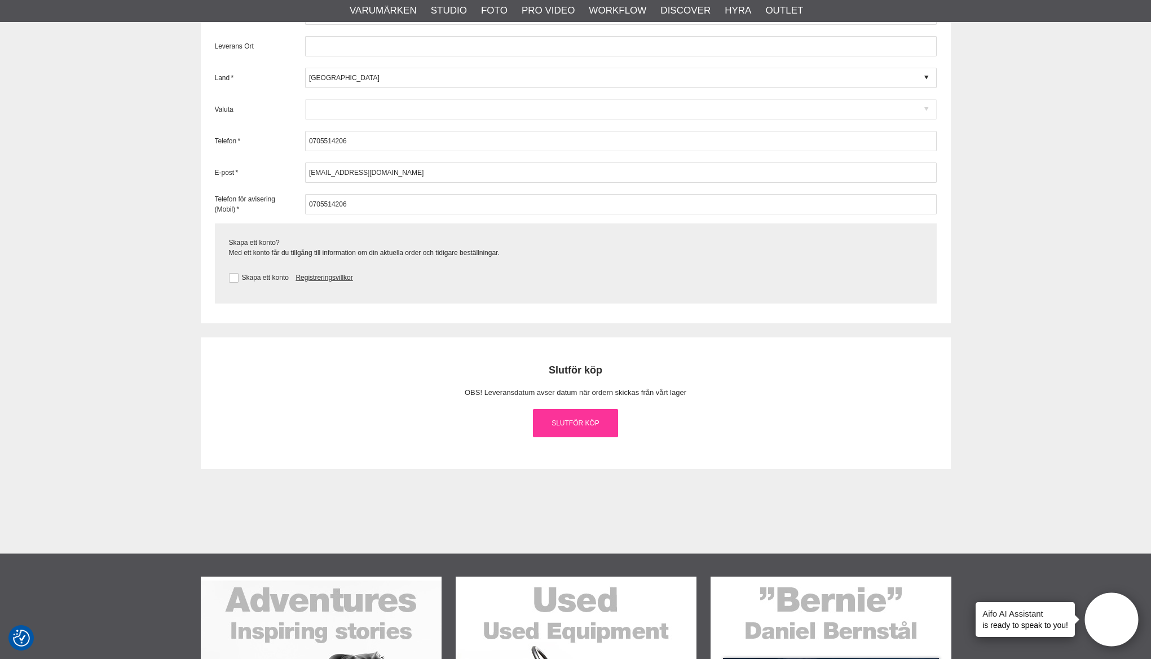
click at [578, 437] on link "Slutför köp" at bounding box center [576, 423] width 86 height 28
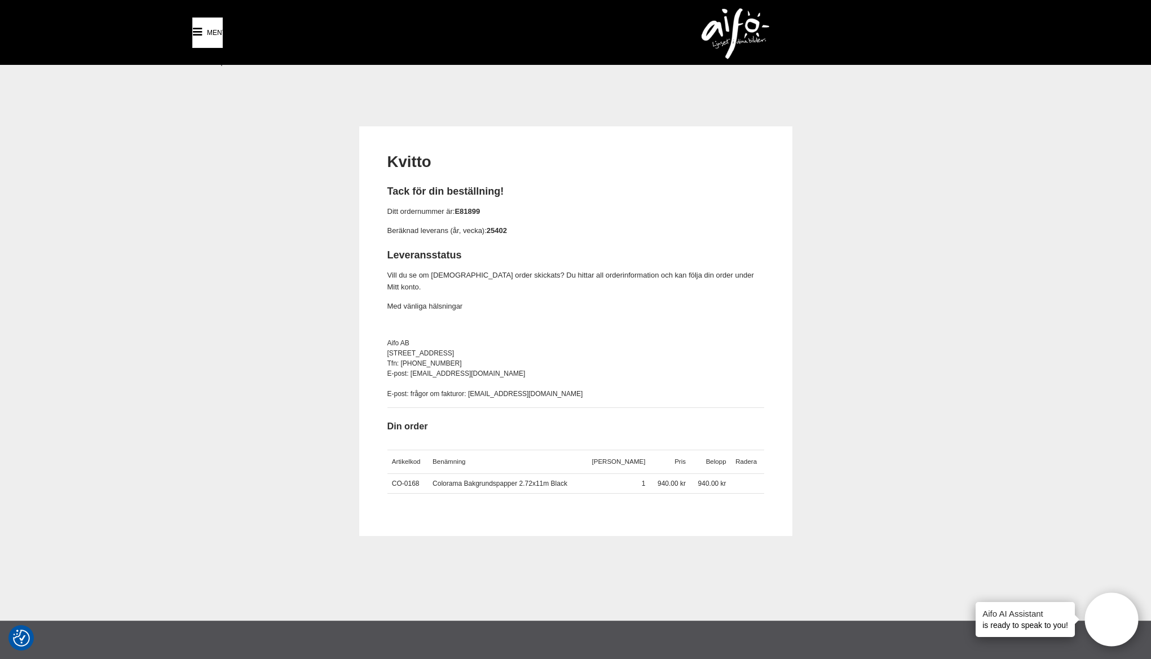
click at [209, 34] on span "Meny" at bounding box center [217, 33] width 20 height 10
click at [704, 50] on img at bounding box center [735, 33] width 68 height 51
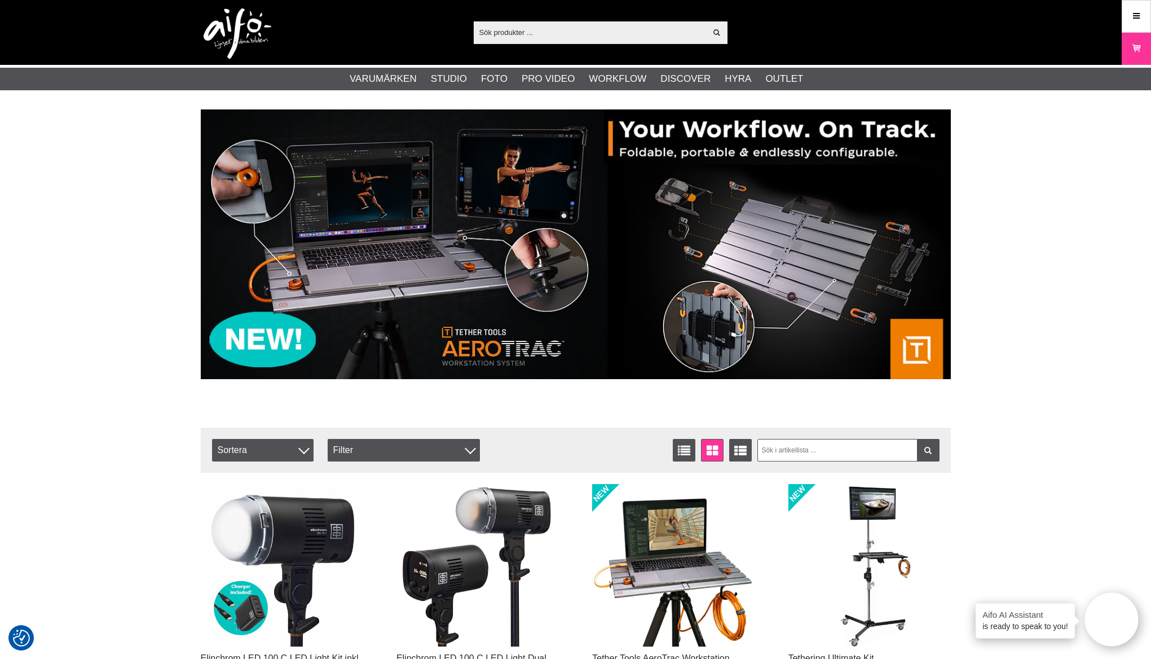
click at [685, 38] on input "text" at bounding box center [590, 32] width 233 height 17
click at [566, 30] on input "text" at bounding box center [590, 32] width 233 height 17
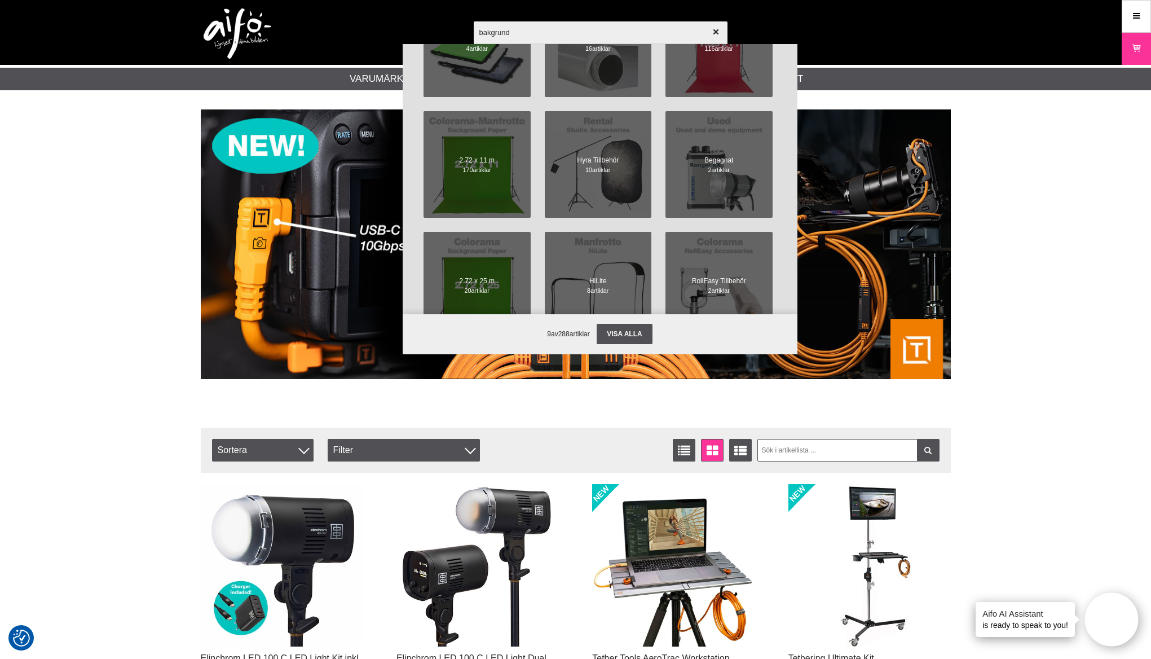
scroll to position [782, 0]
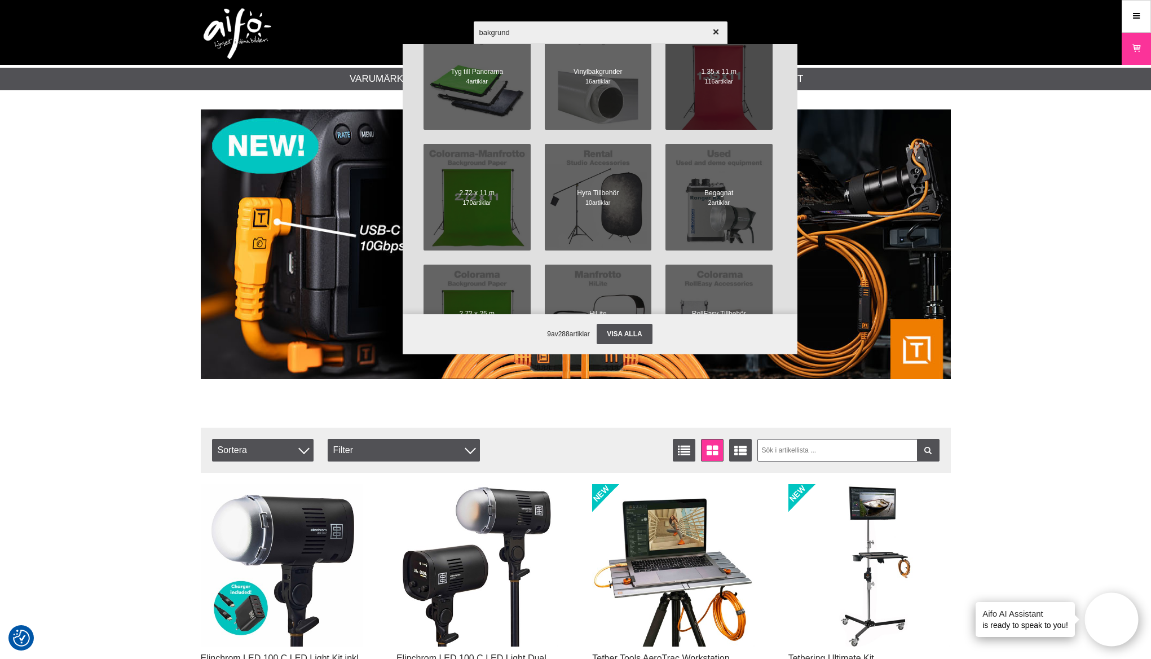
type input "bakgrund"
click at [731, 111] on span at bounding box center [718, 75] width 117 height 117
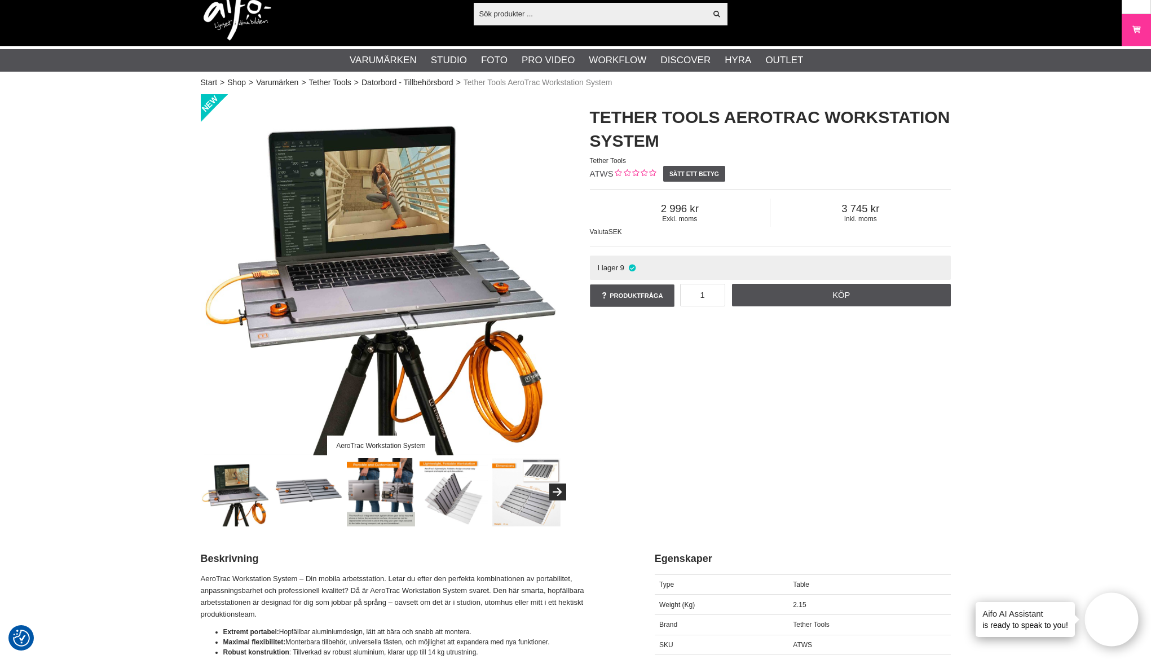
scroll to position [20, 0]
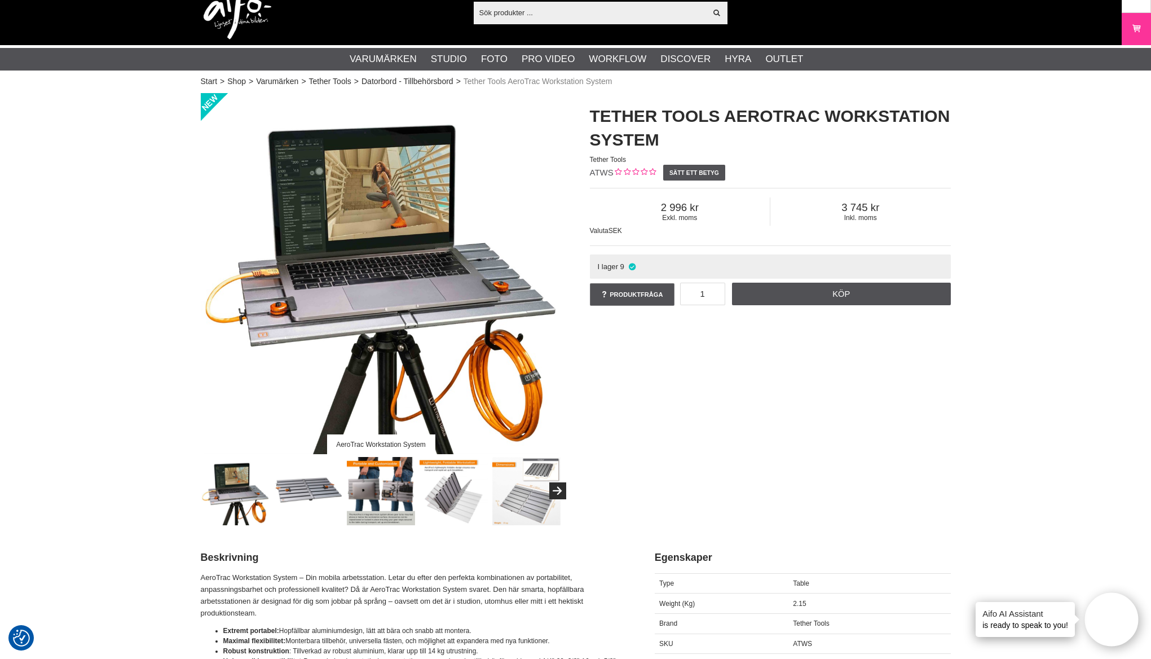
click at [383, 471] on img at bounding box center [381, 491] width 68 height 68
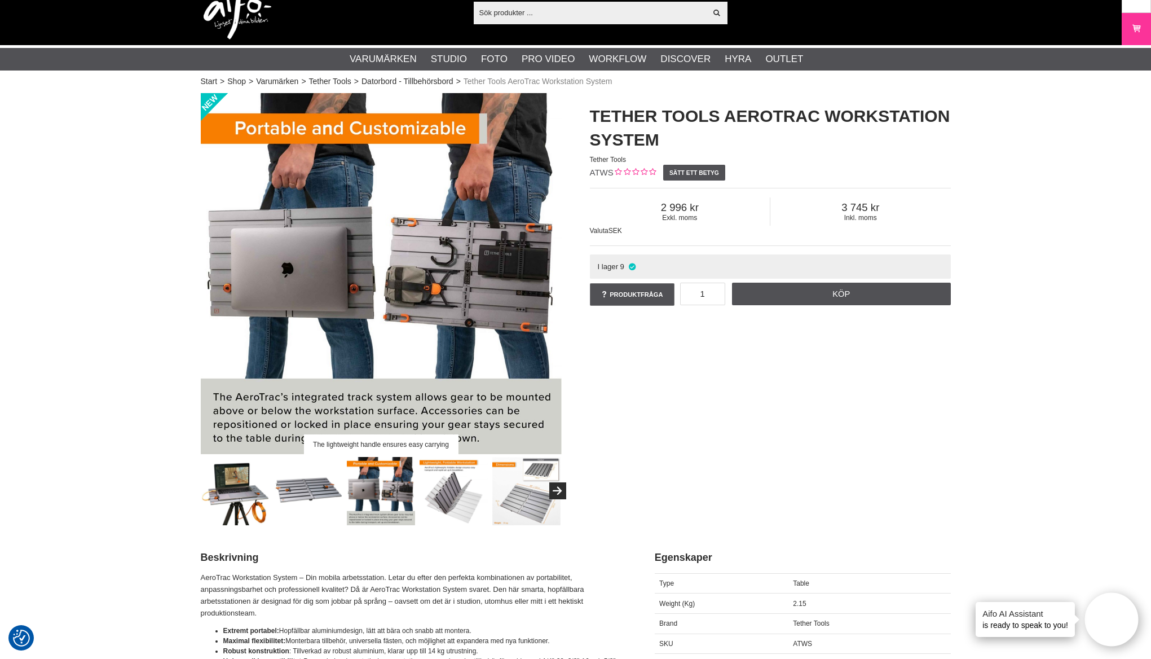
click at [383, 471] on img at bounding box center [381, 491] width 68 height 68
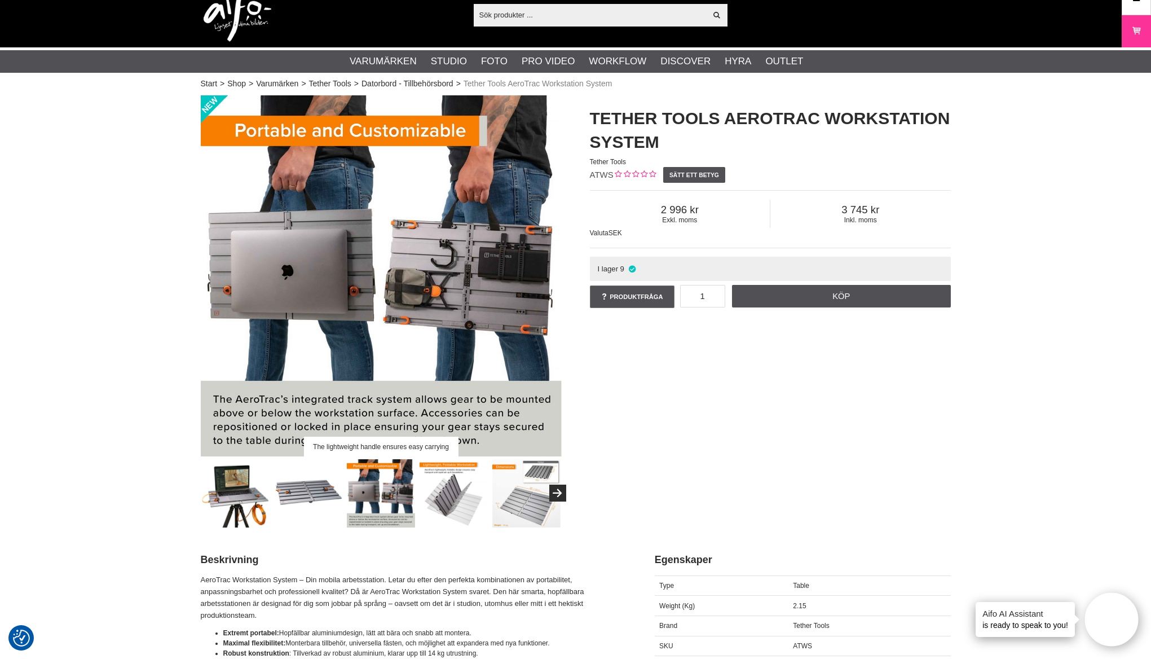
scroll to position [5, 0]
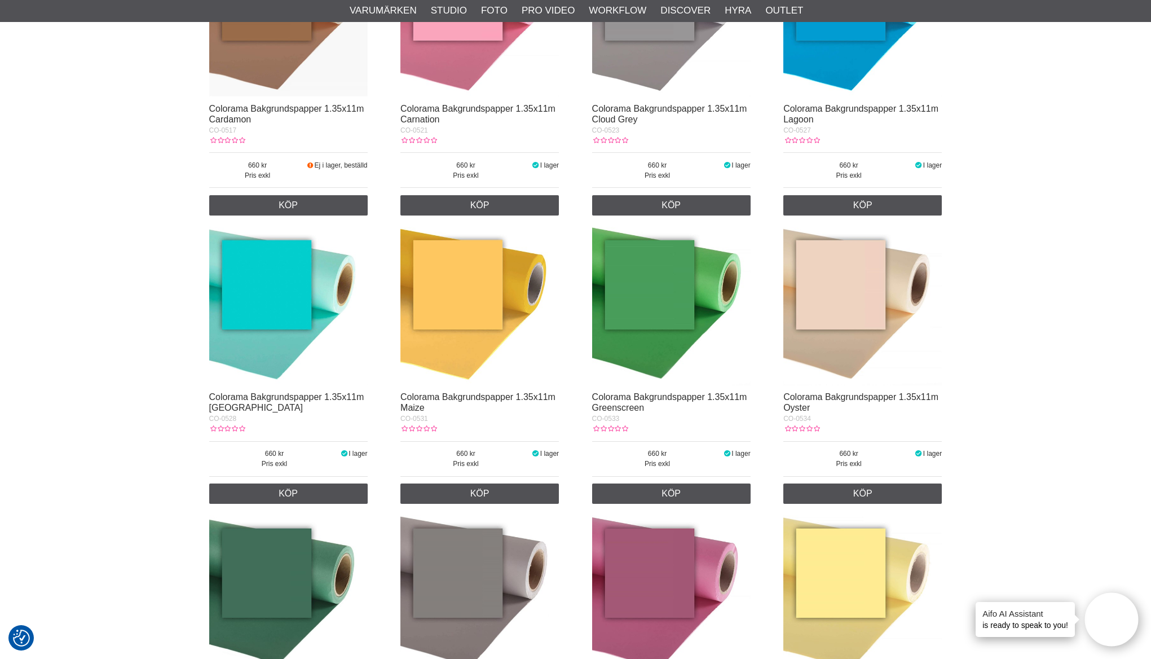
scroll to position [1072, 0]
